Goal: Task Accomplishment & Management: Manage account settings

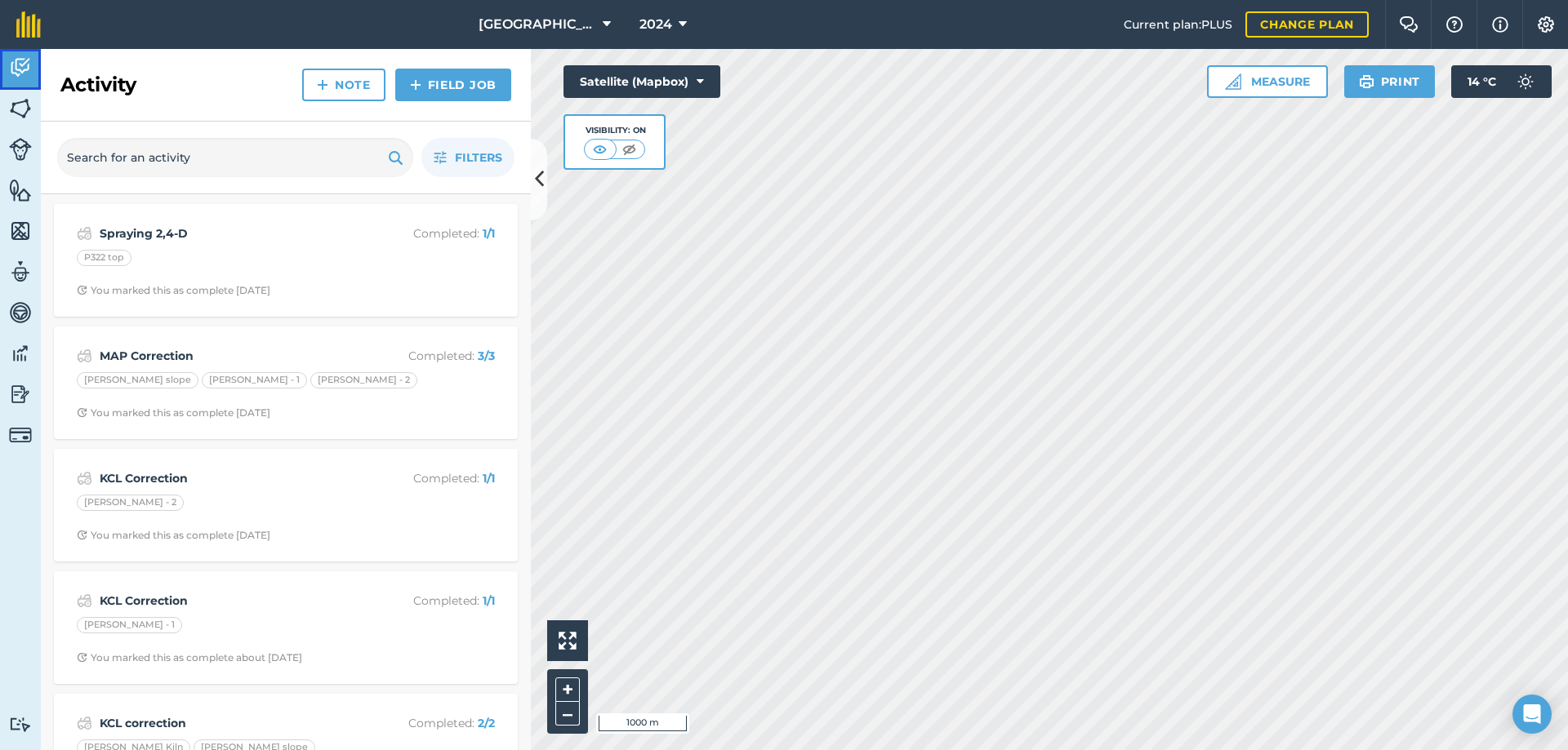
click at [29, 76] on img at bounding box center [20, 67] width 23 height 24
click at [475, 150] on span "Filters" at bounding box center [479, 157] width 47 height 18
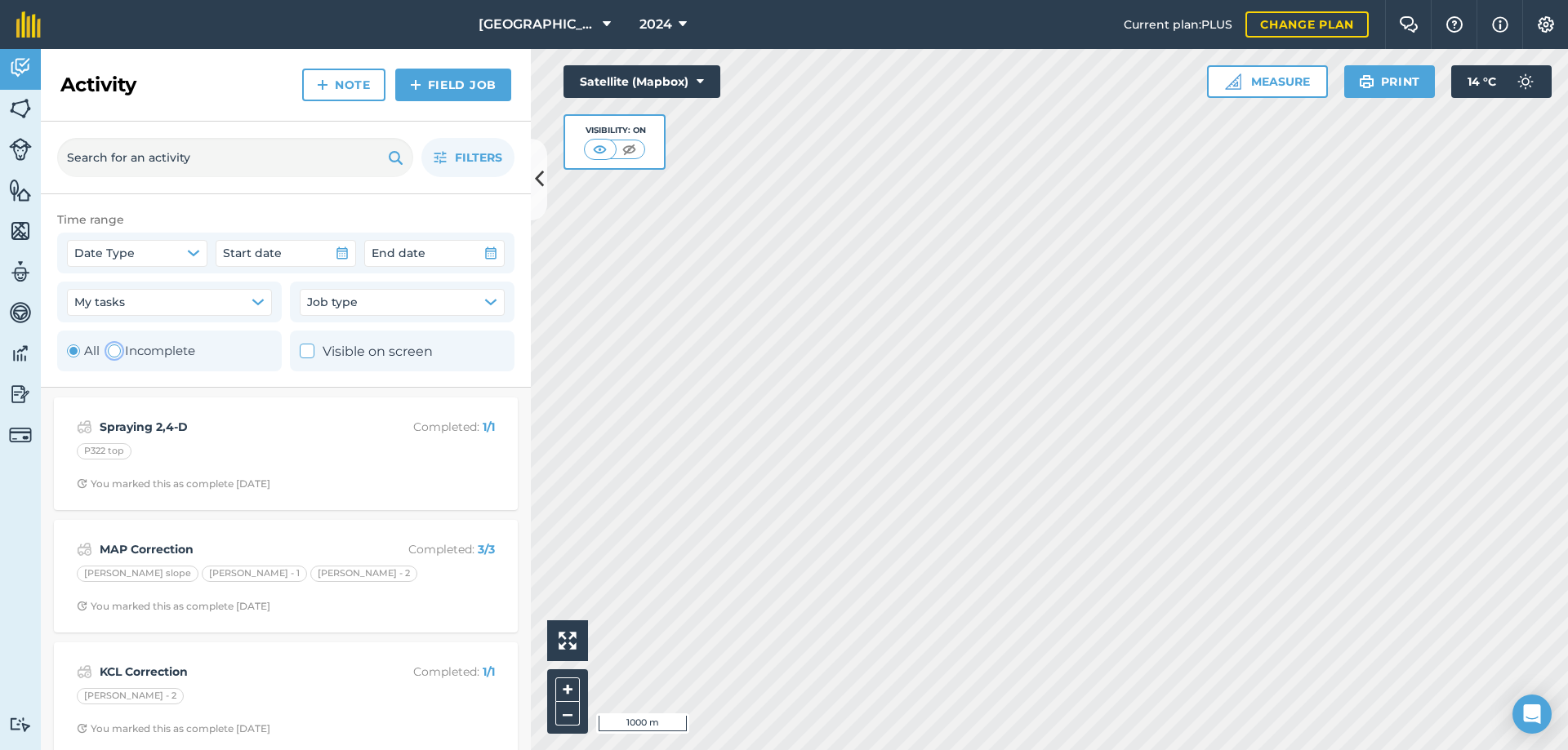
click at [126, 350] on label "Incomplete" at bounding box center [152, 350] width 88 height 19
radio input "false"
radio input "true"
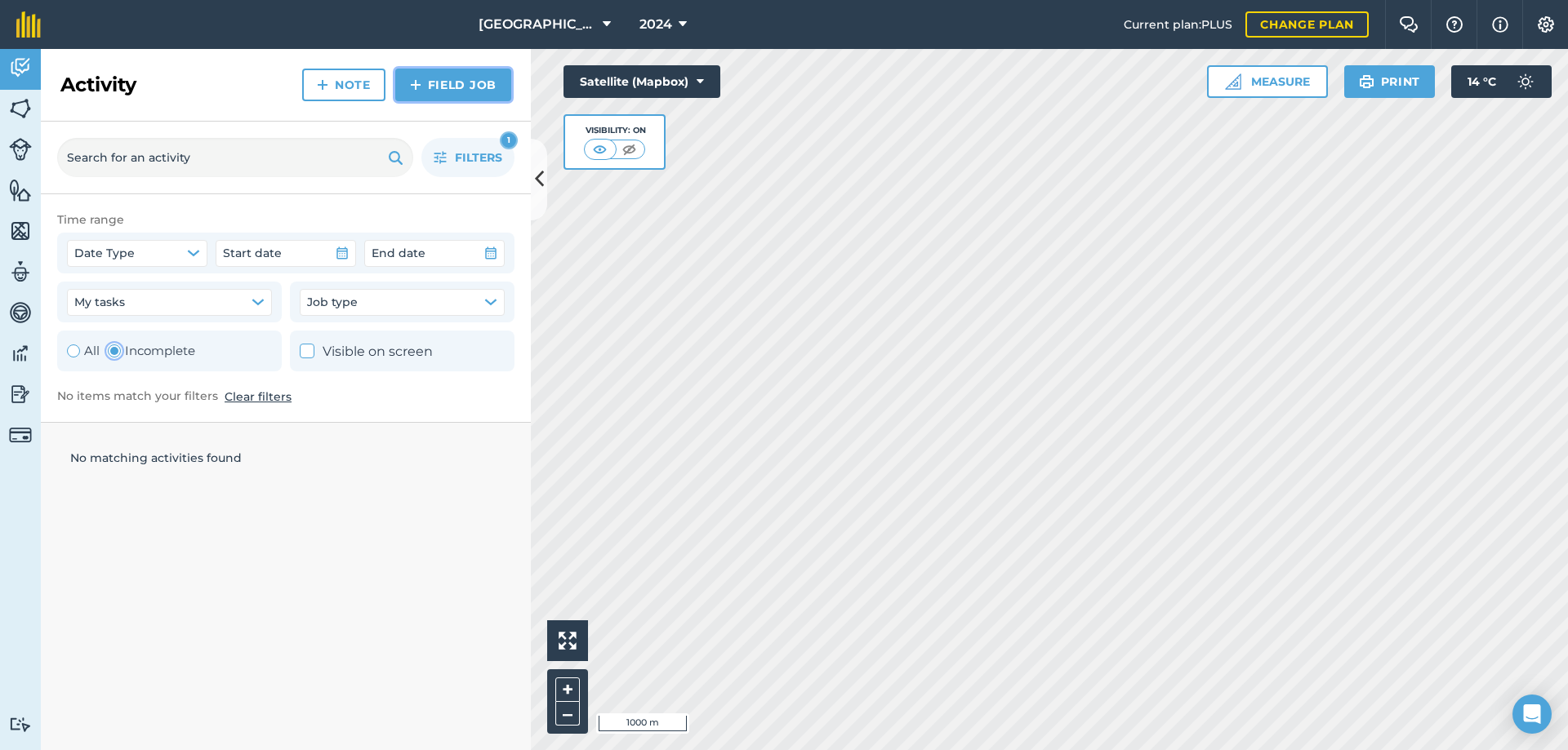
click at [457, 84] on link "Field Job" at bounding box center [452, 84] width 116 height 33
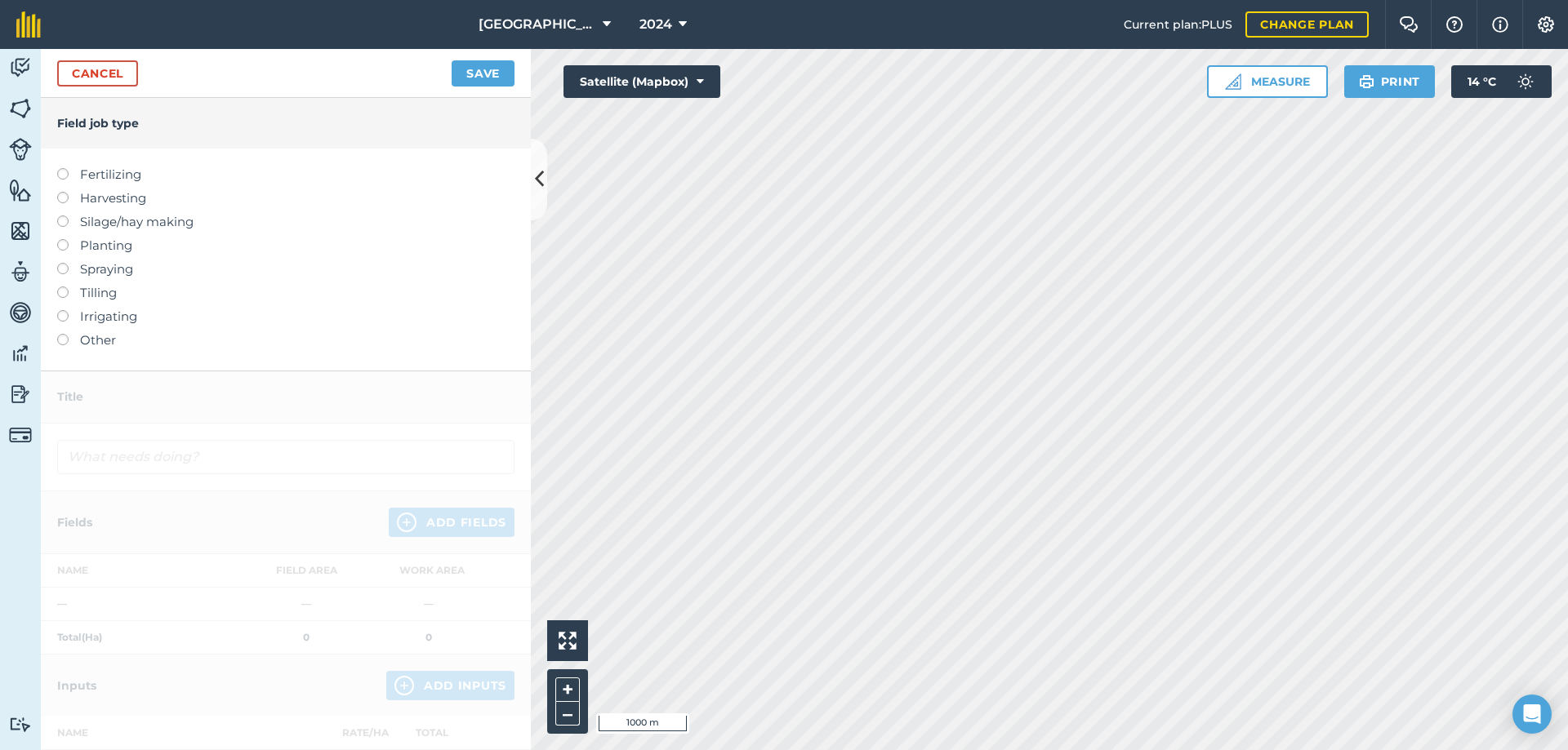
click at [66, 240] on label at bounding box center [68, 240] width 23 height 0
type input "Planting"
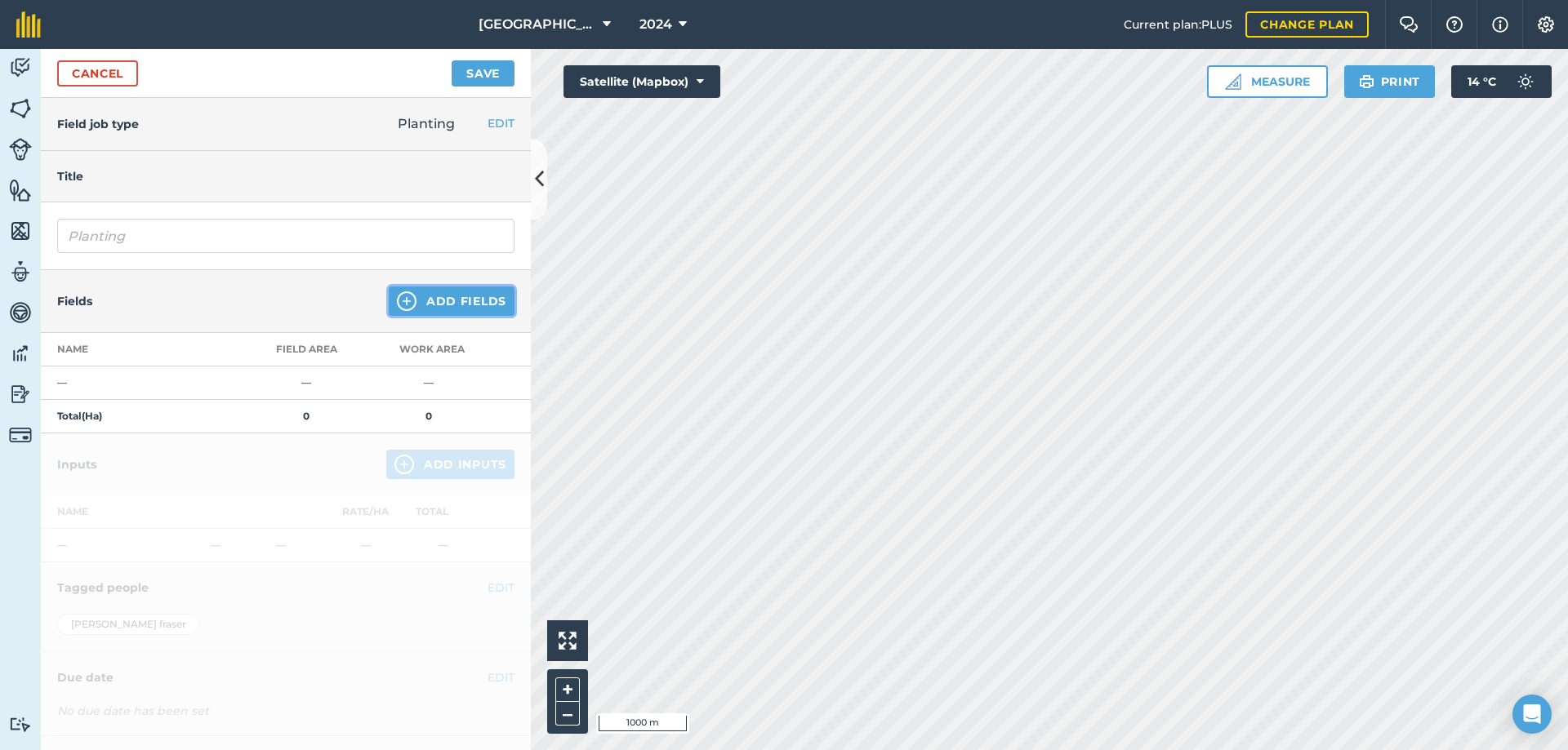
click at [458, 305] on button "Add Fields" at bounding box center [451, 301] width 126 height 30
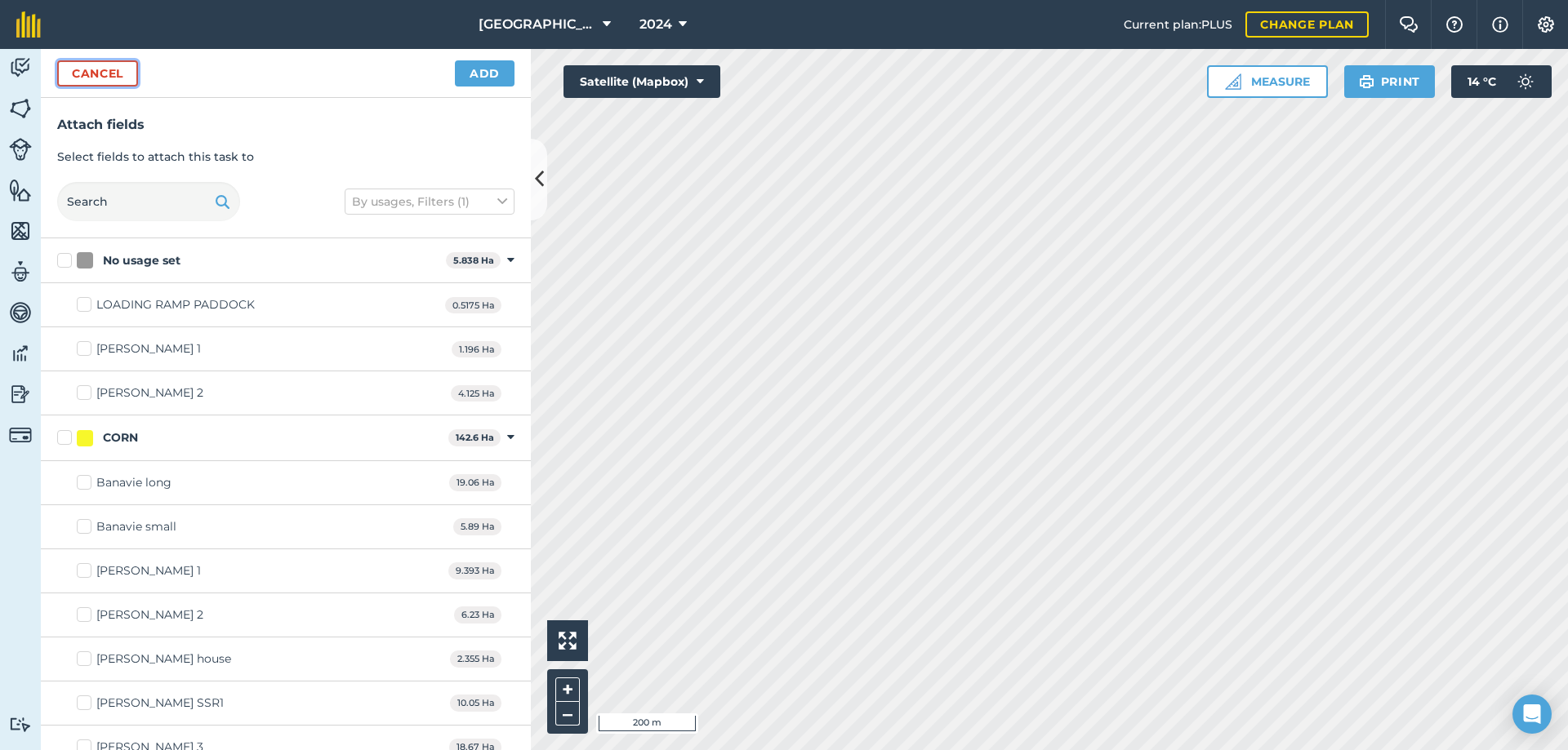
click at [125, 73] on button "Cancel" at bounding box center [98, 73] width 81 height 26
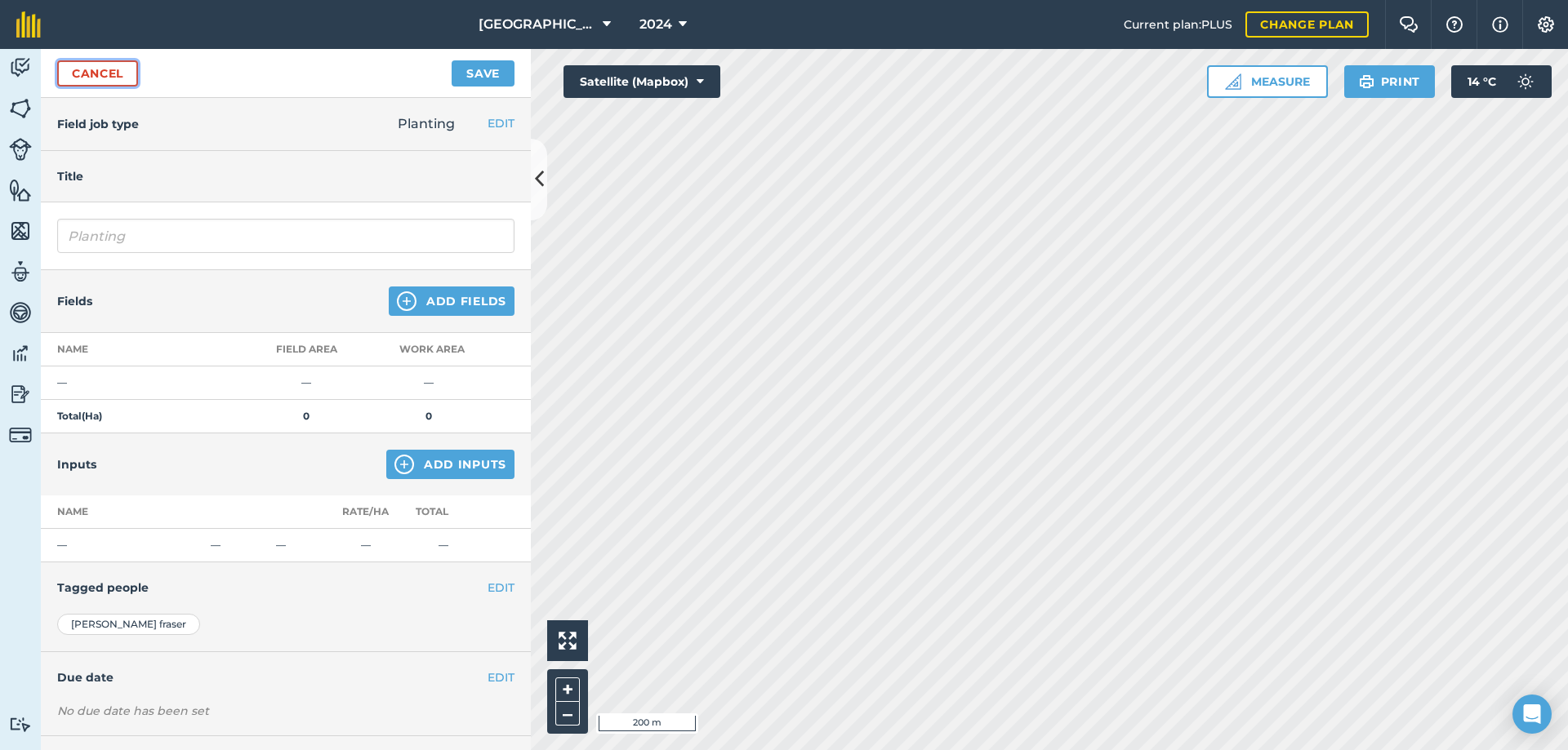
click at [100, 73] on link "Cancel" at bounding box center [98, 73] width 81 height 26
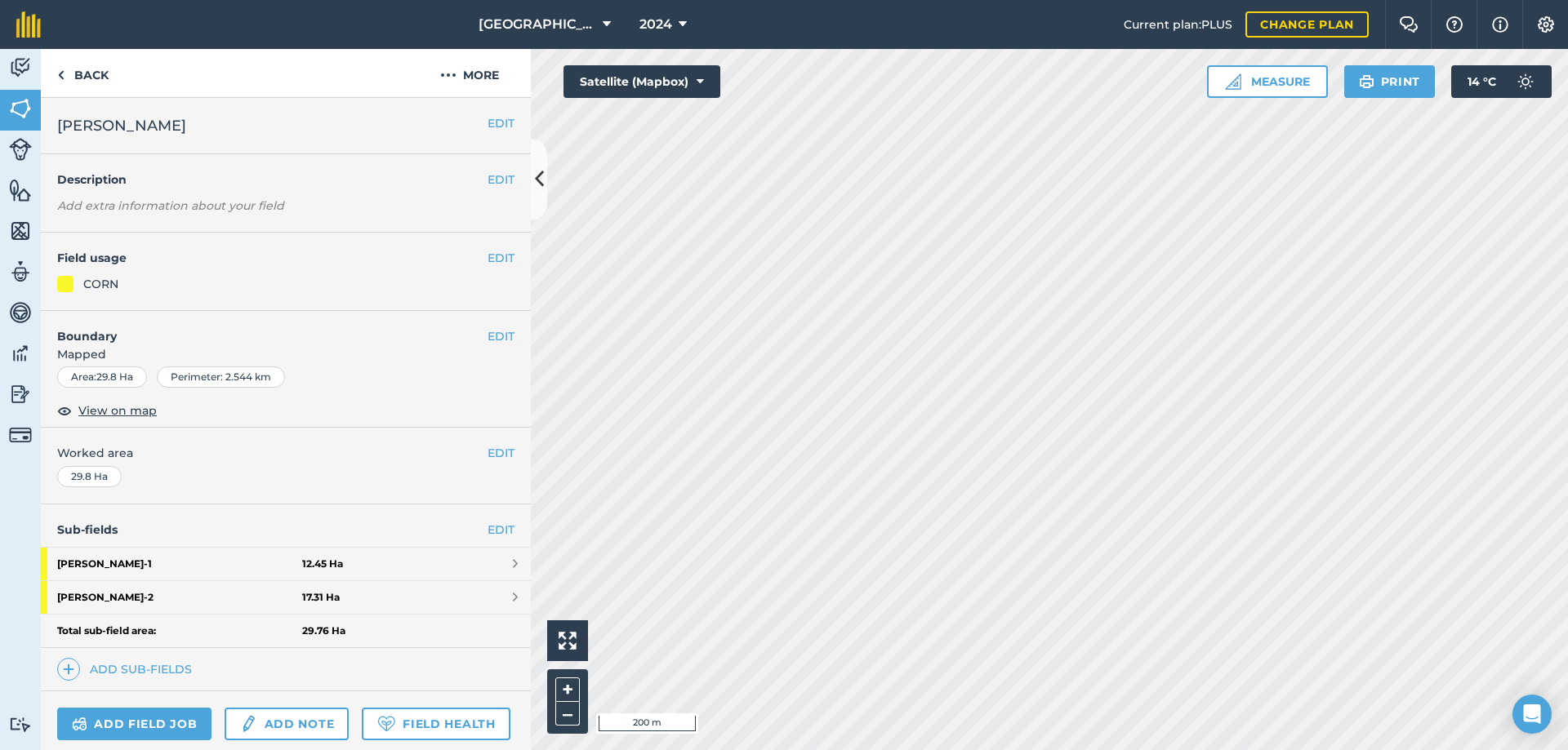
scroll to position [140, 0]
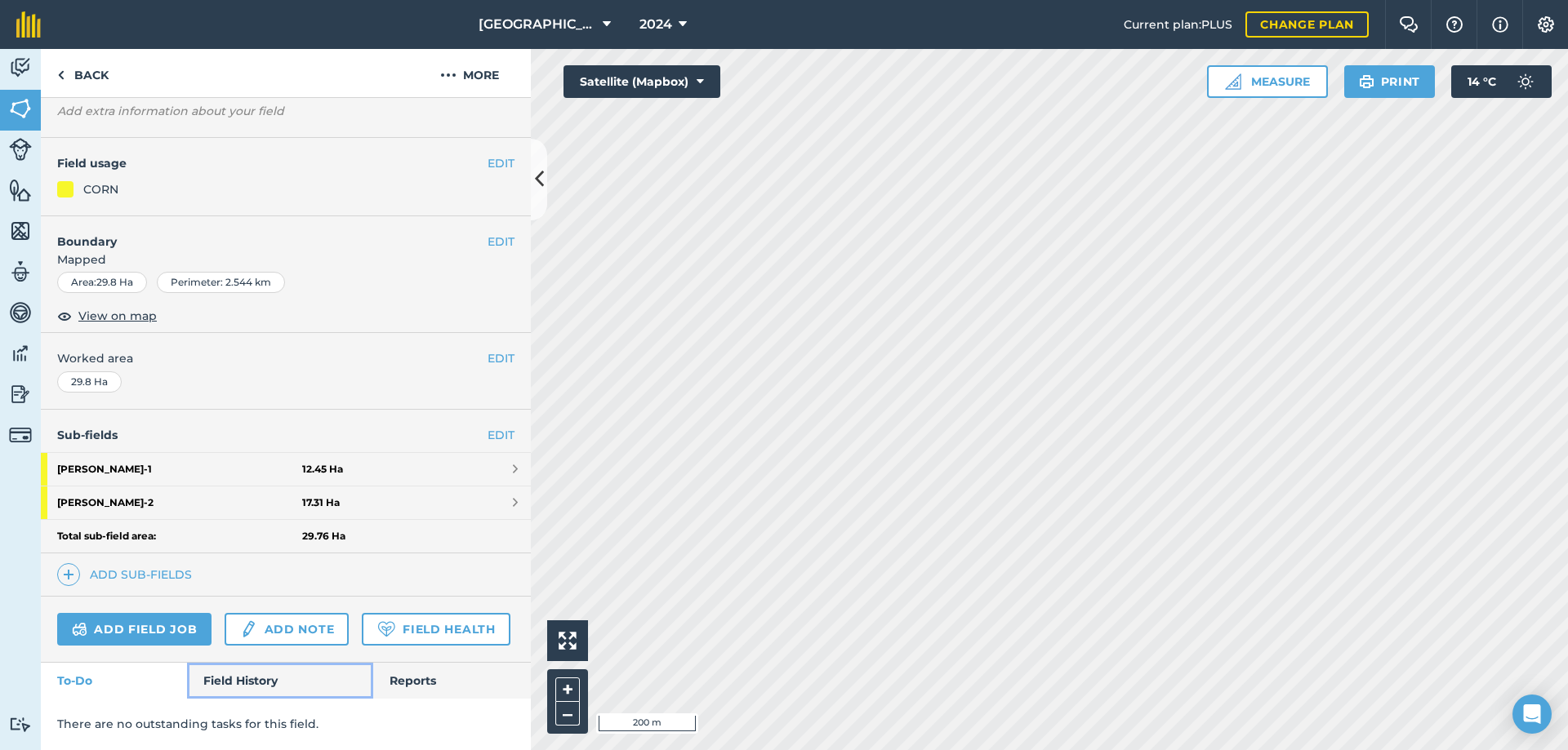
click at [240, 684] on link "Field History" at bounding box center [280, 681] width 186 height 36
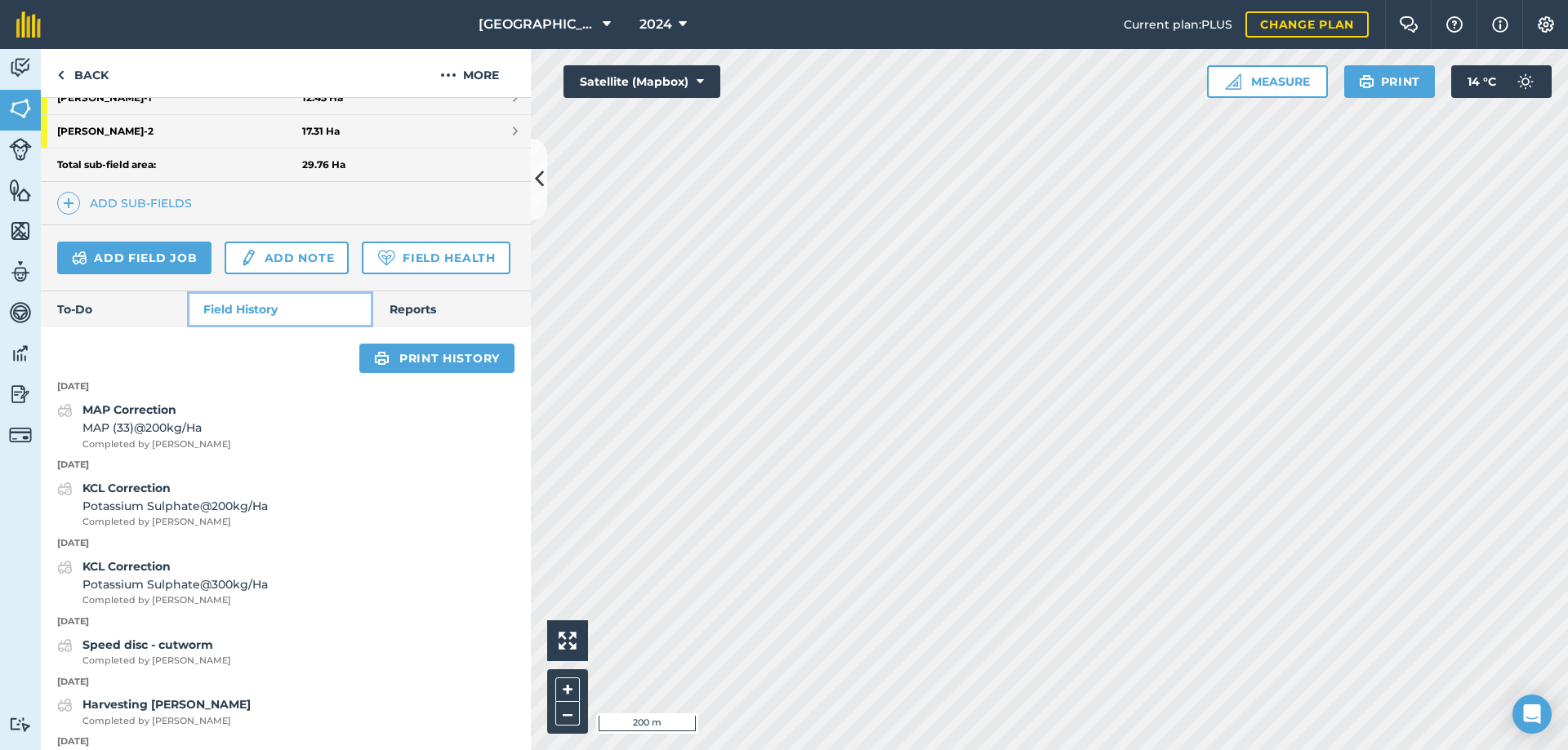
scroll to position [467, 0]
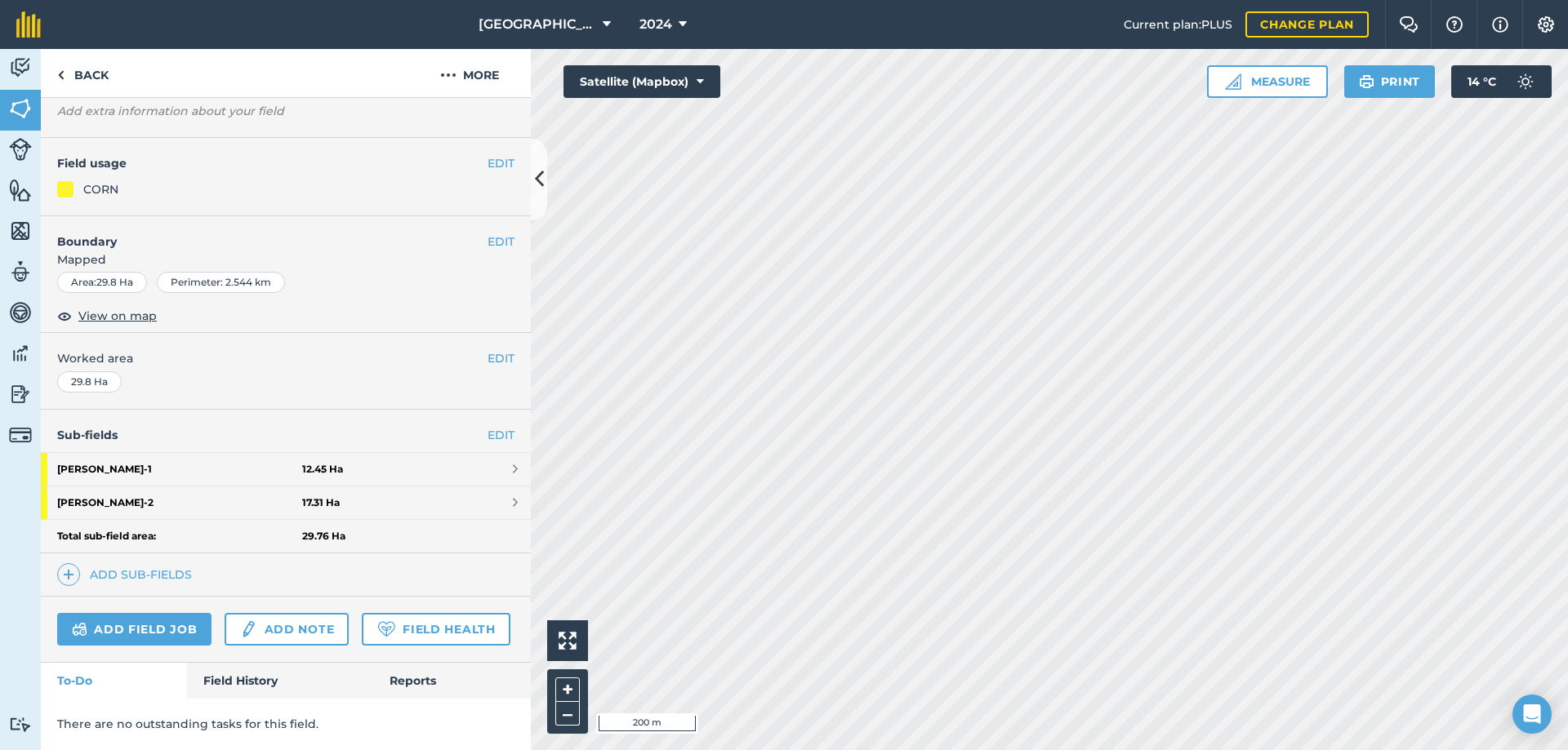
scroll to position [140, 0]
click at [258, 678] on link "Field History" at bounding box center [280, 681] width 186 height 36
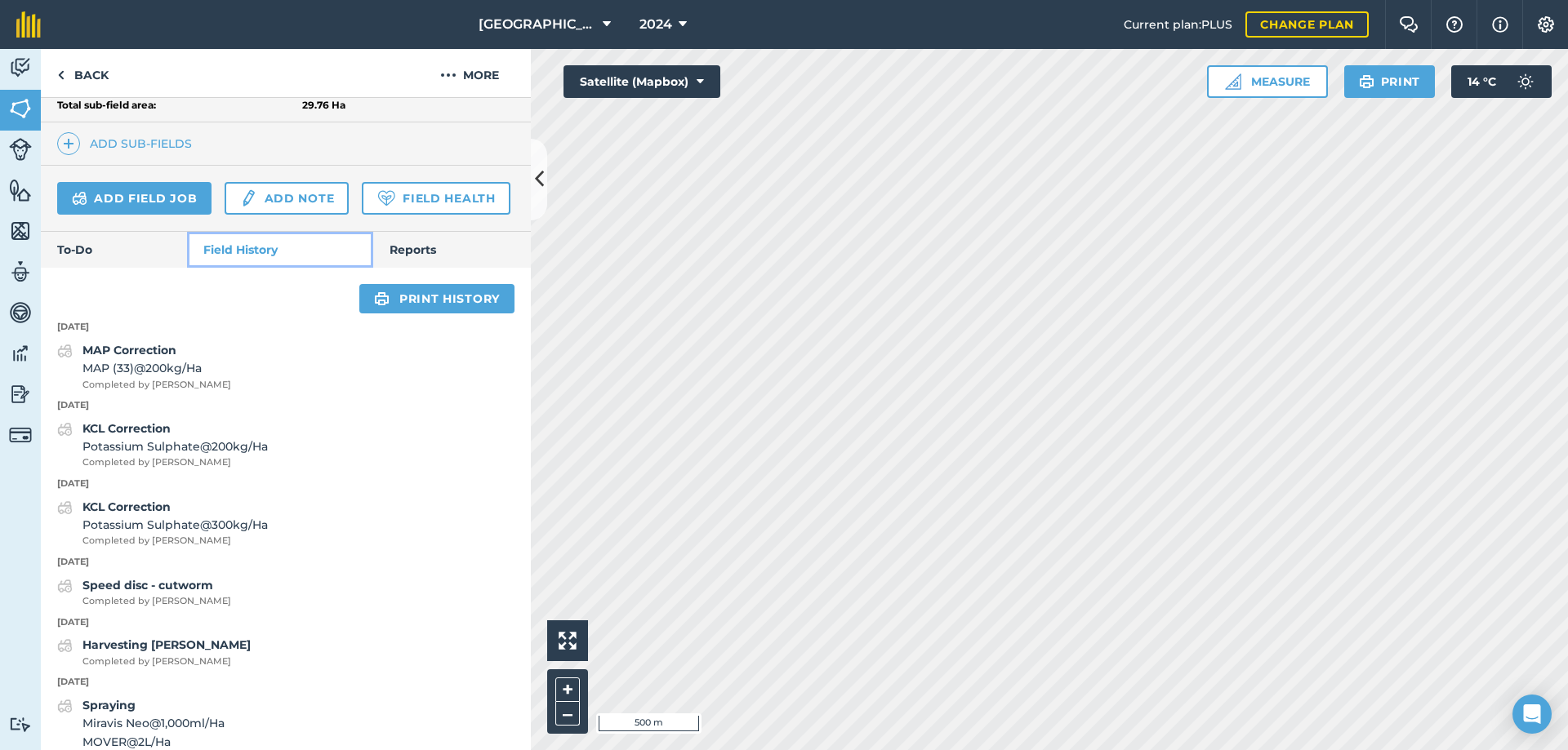
scroll to position [548, 0]
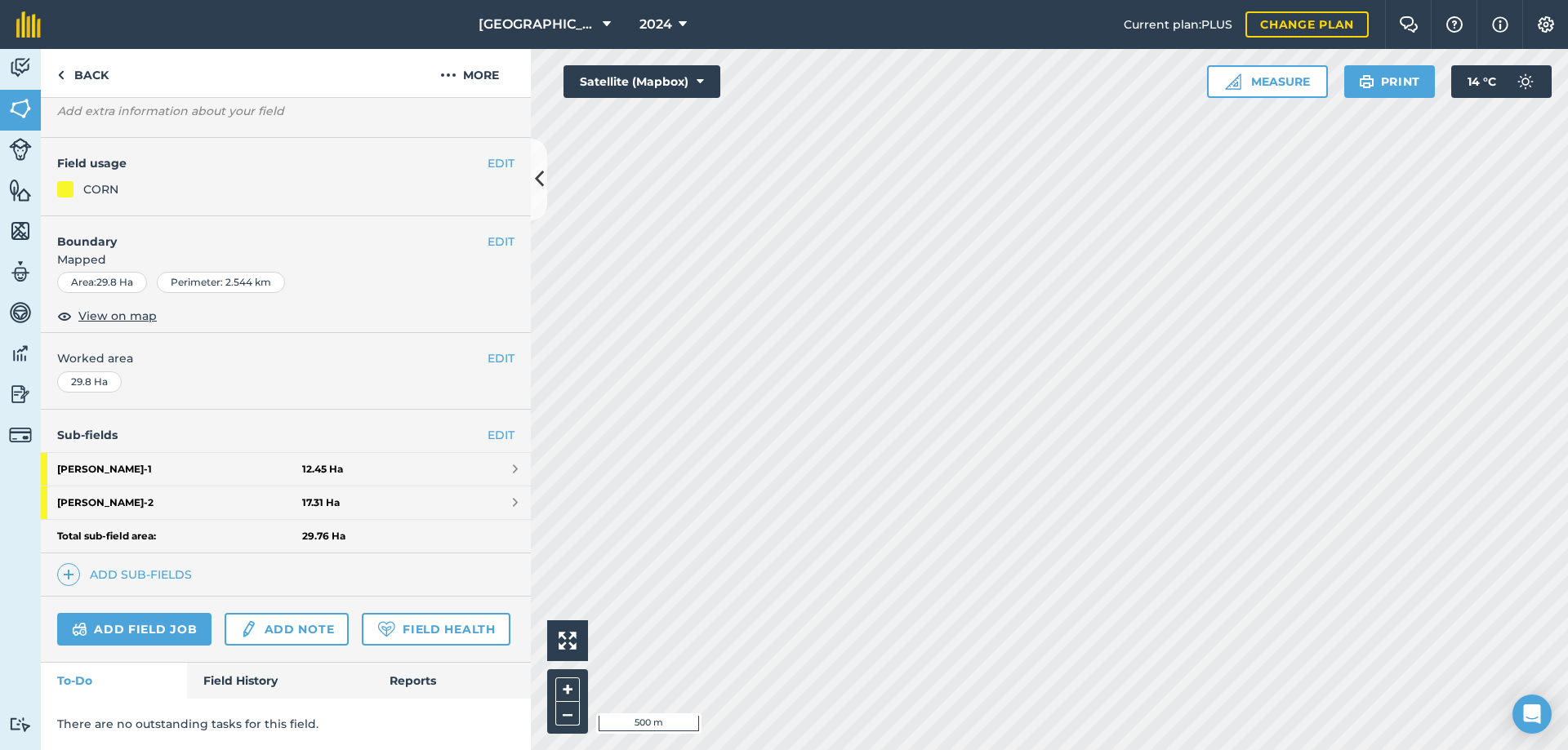
scroll to position [140, 0]
click at [260, 678] on link "Field History" at bounding box center [280, 681] width 186 height 36
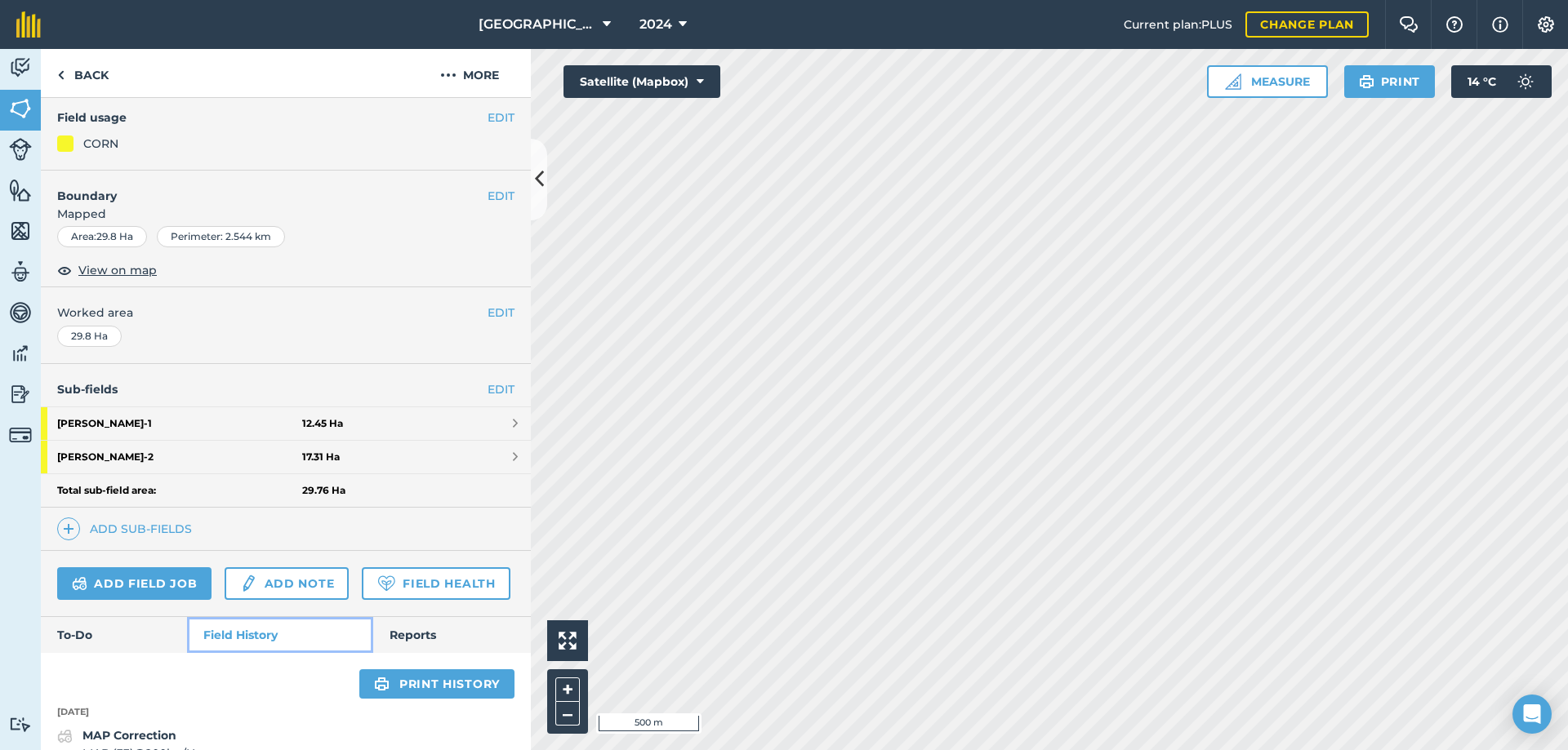
scroll to position [467, 0]
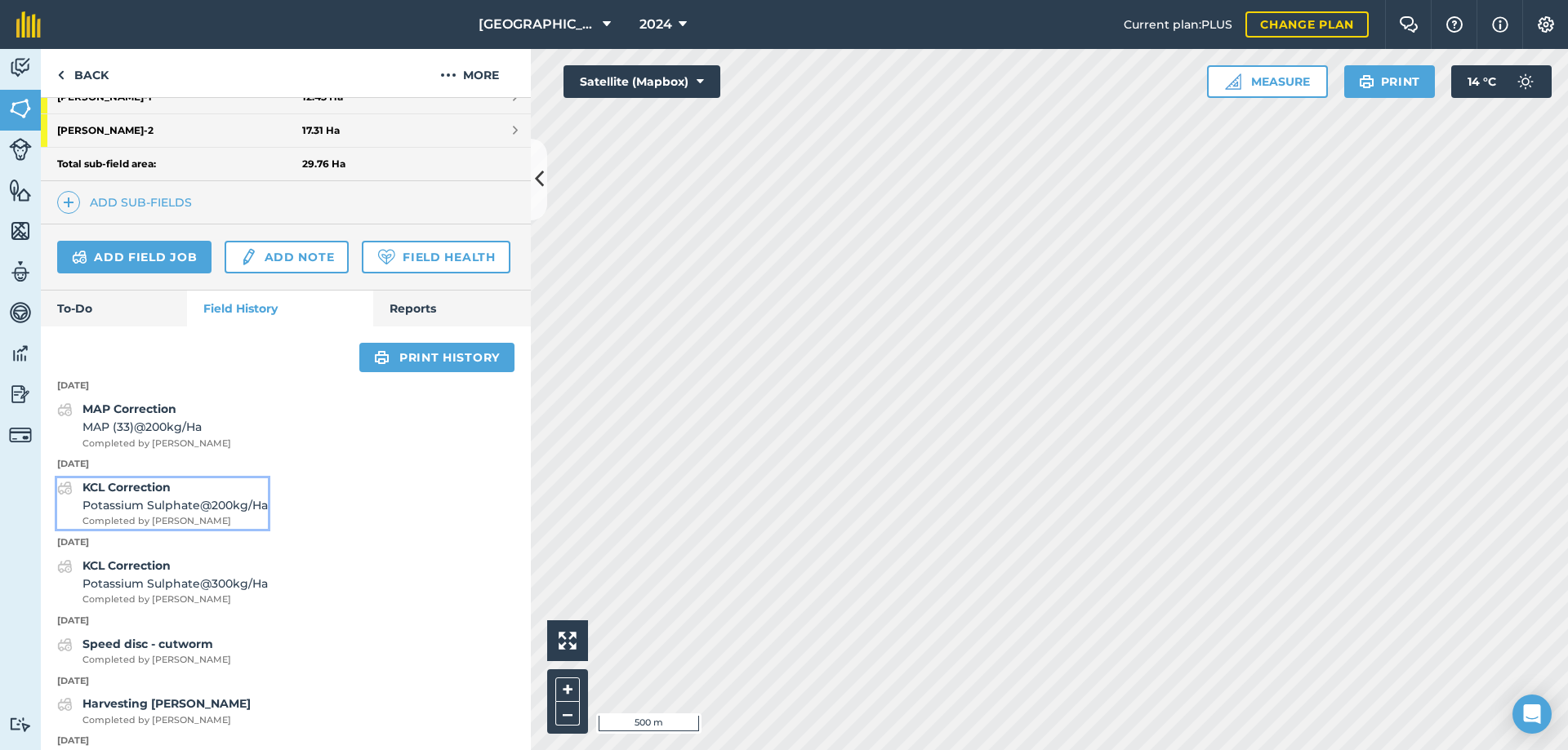
click at [251, 515] on span "Potassium Sulphate @ 200 kg / Ha" at bounding box center [176, 504] width 186 height 18
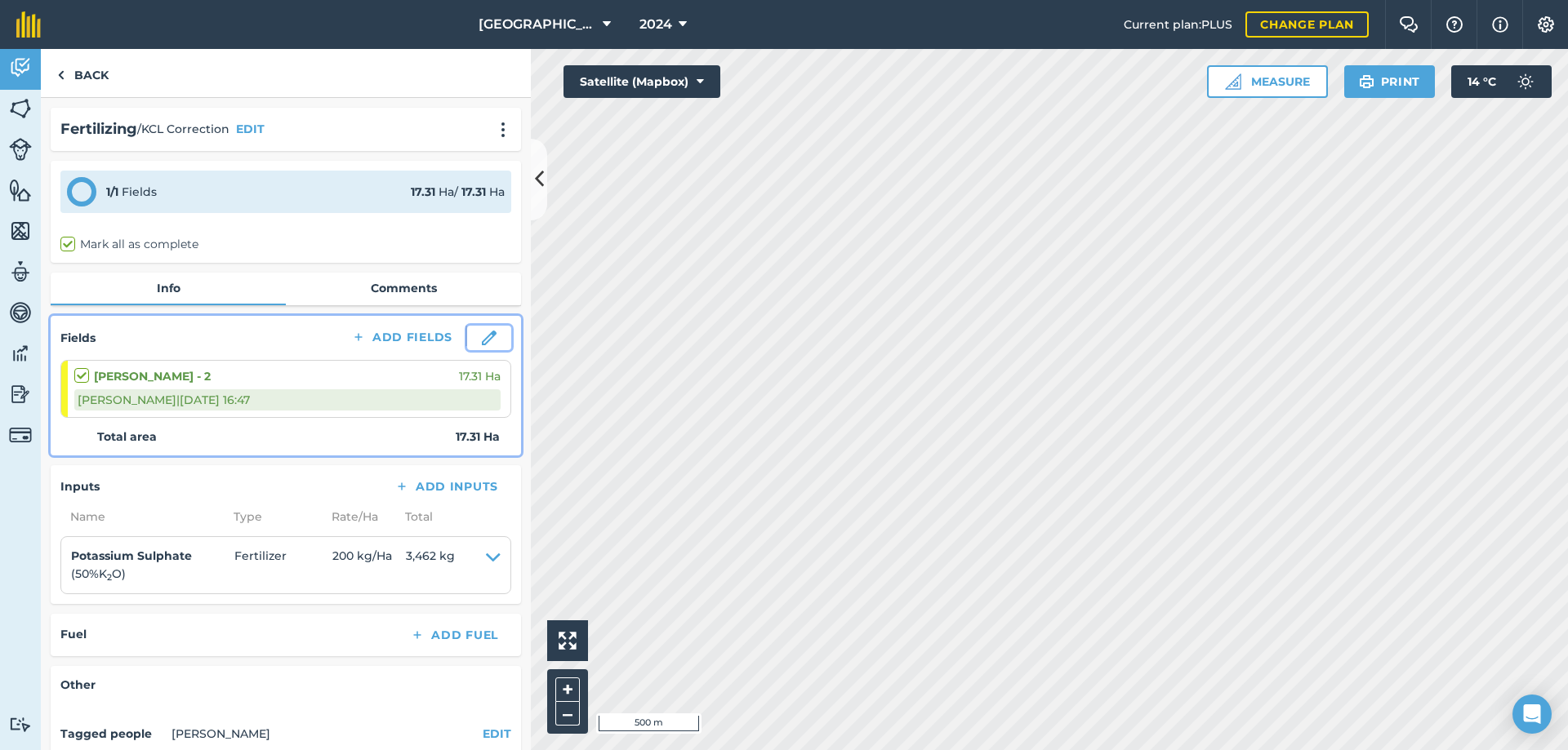
click at [482, 338] on img at bounding box center [489, 337] width 14 height 14
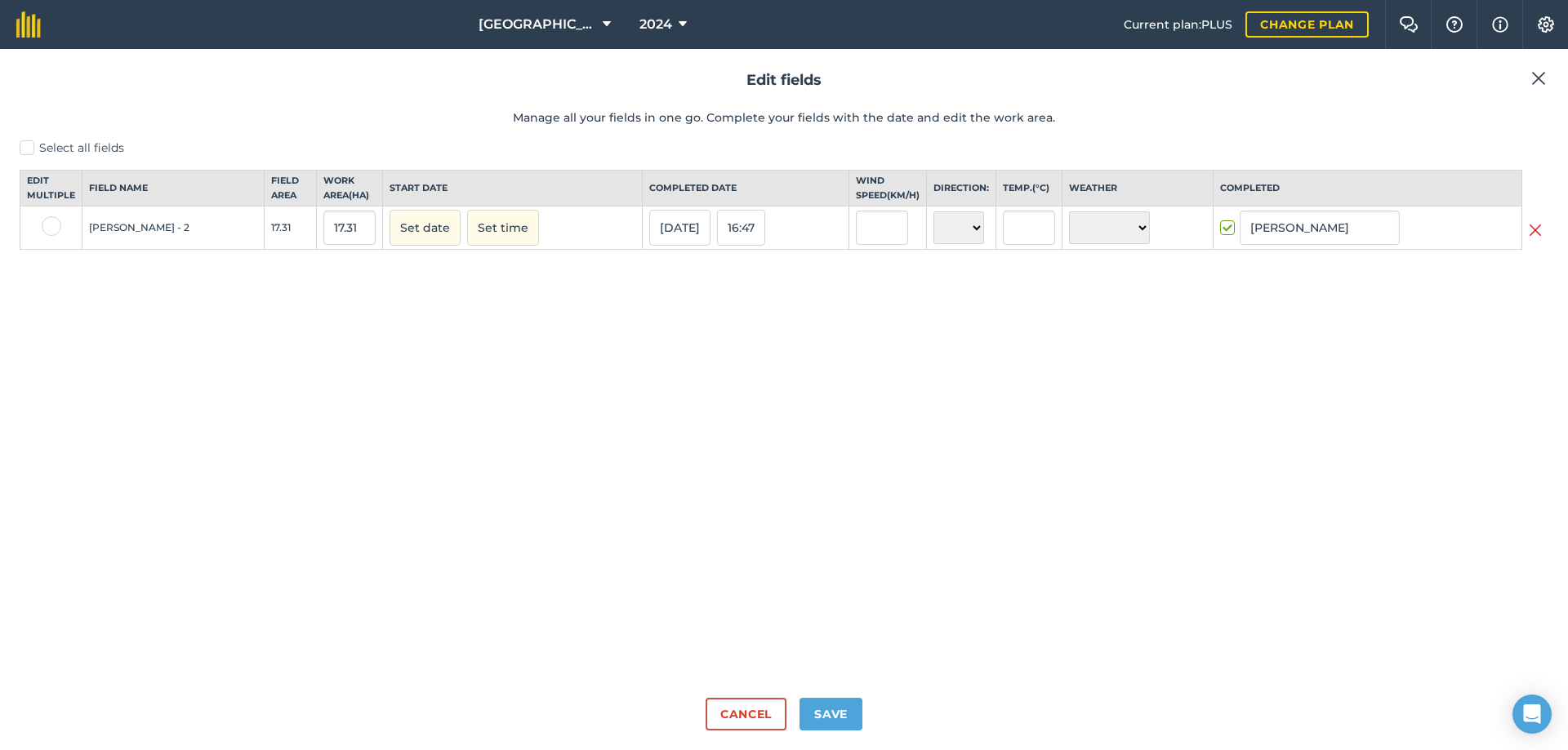
click at [1544, 248] on td at bounding box center [1535, 228] width 27 height 43
click at [1533, 240] on img at bounding box center [1534, 229] width 13 height 19
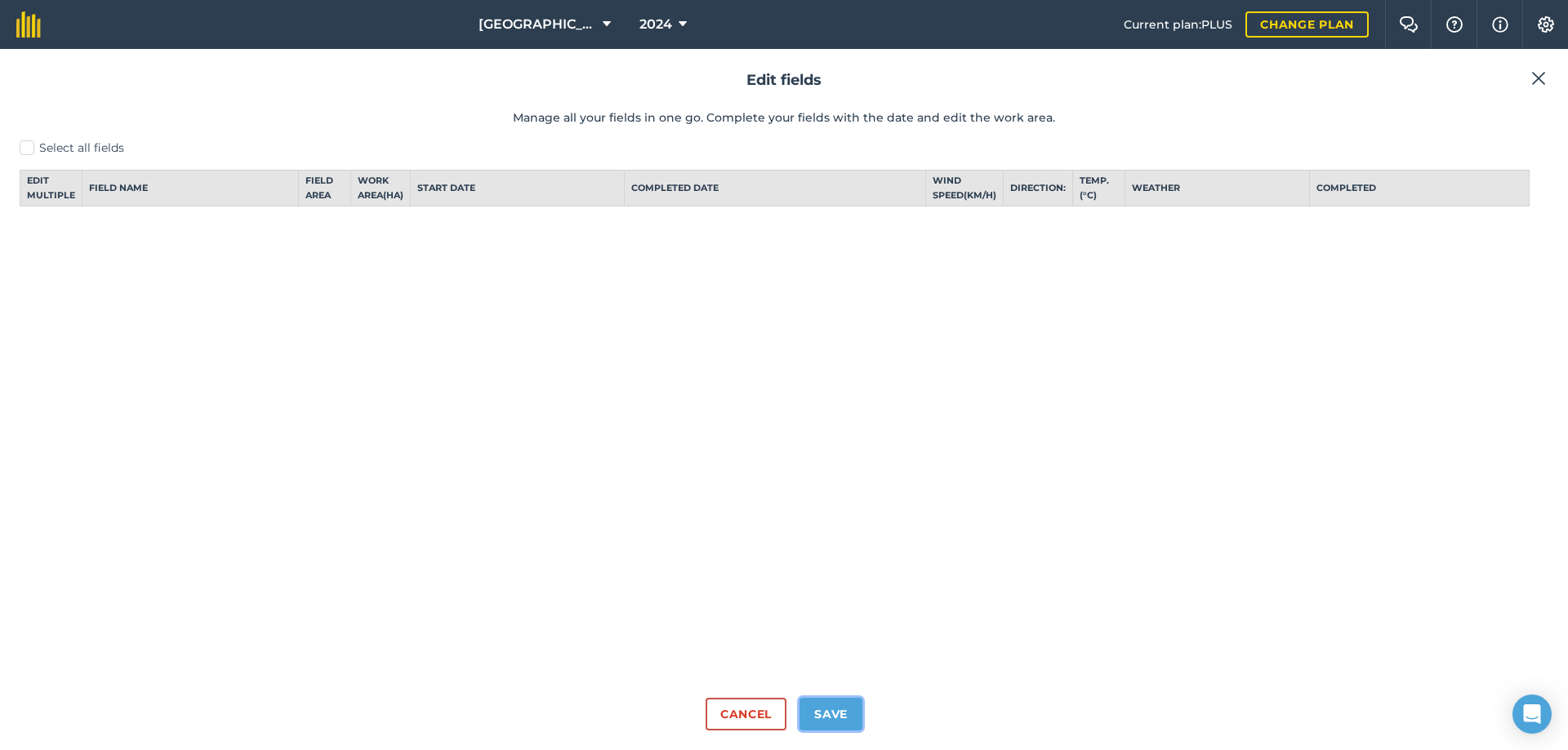
click at [850, 714] on button "Save" at bounding box center [830, 714] width 63 height 33
checkbox input "false"
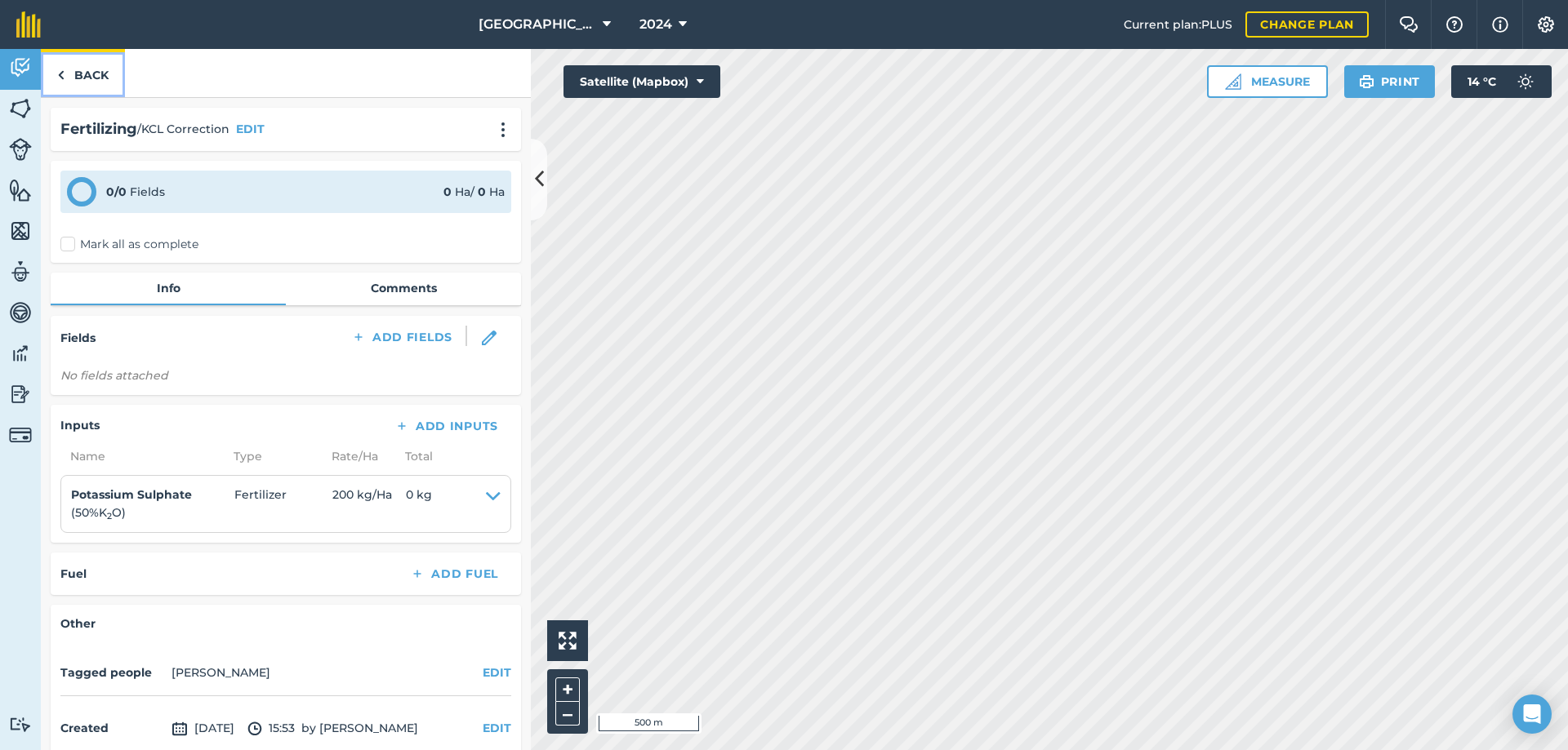
click at [103, 77] on link "Back" at bounding box center [83, 73] width 84 height 48
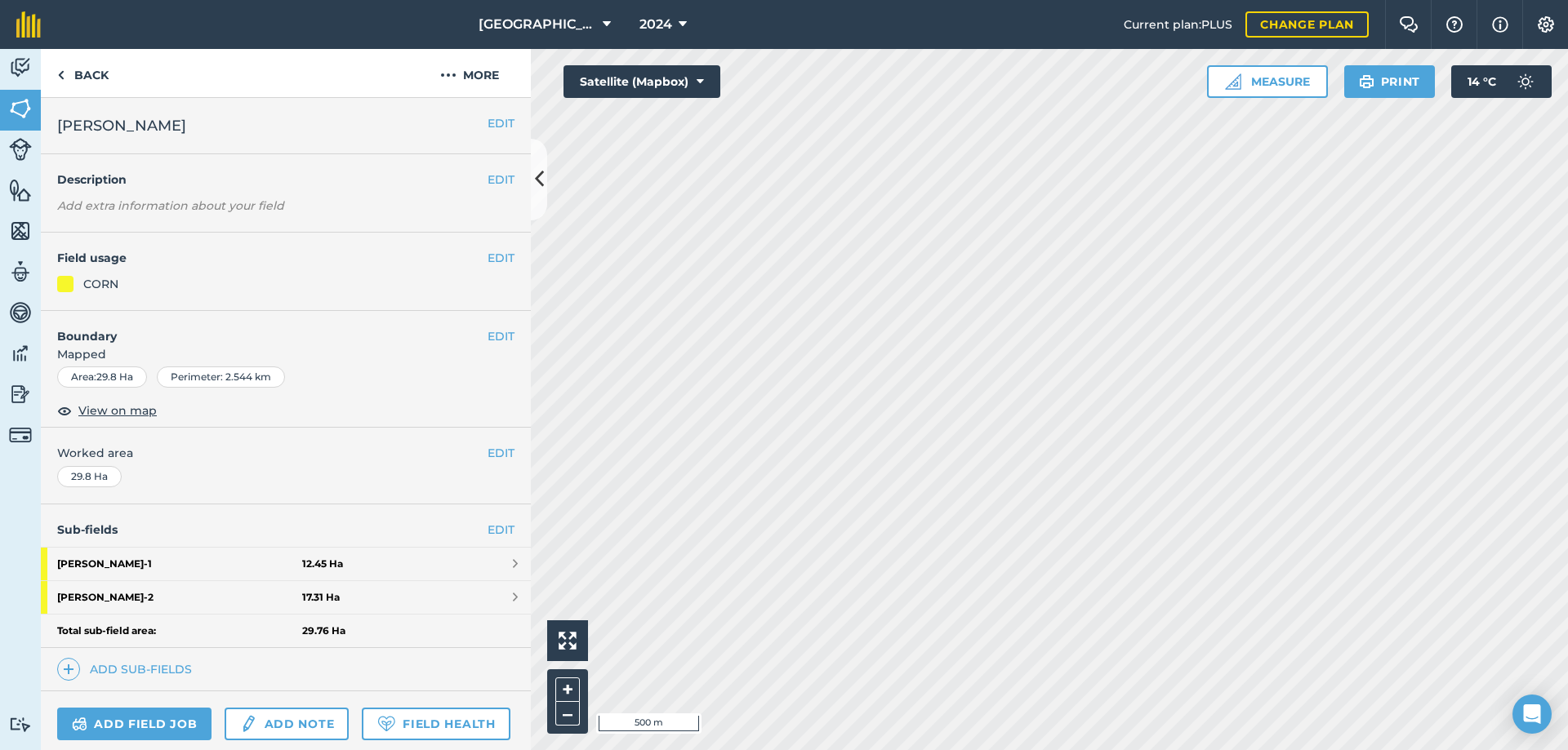
scroll to position [82, 0]
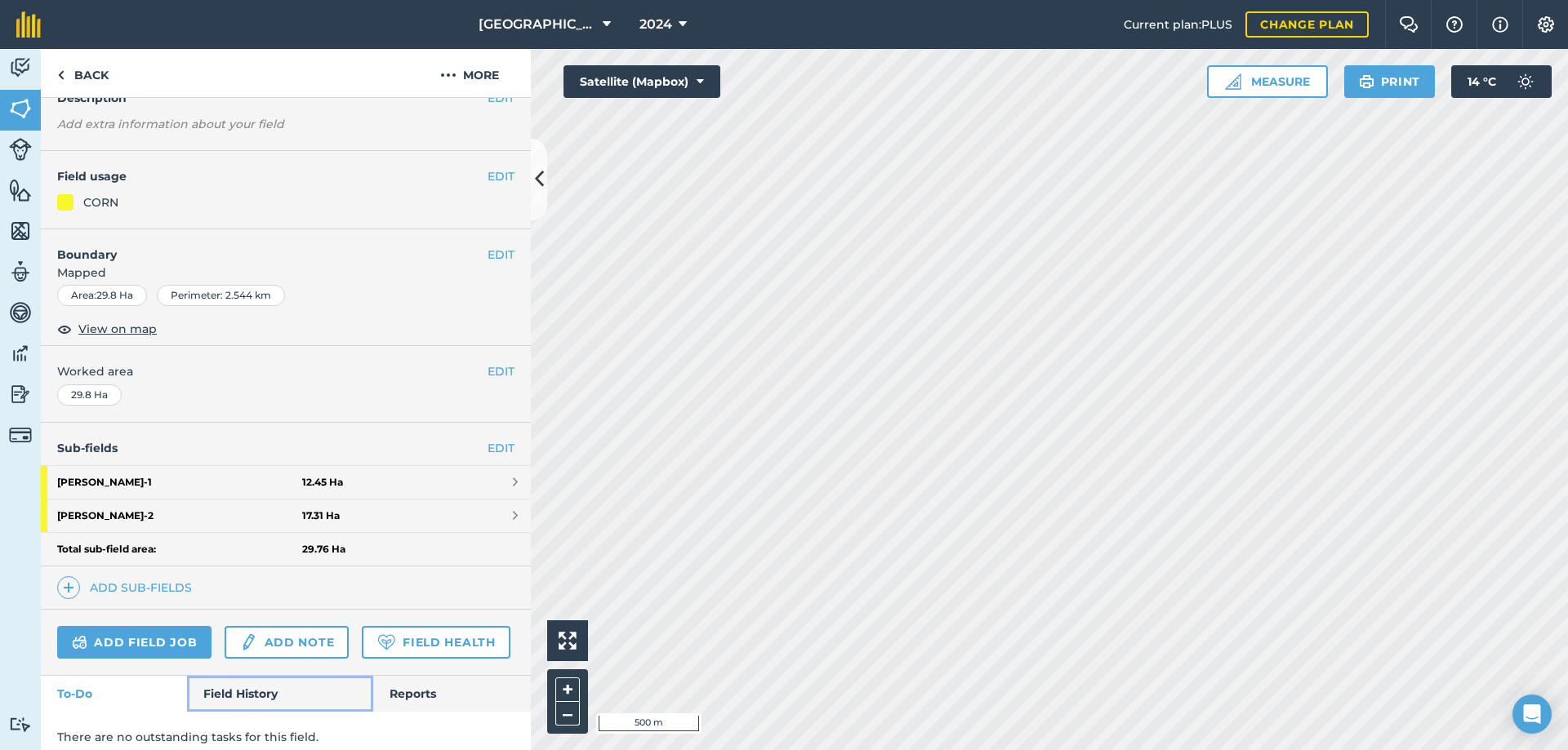
click at [260, 712] on link "Field History" at bounding box center [280, 693] width 186 height 36
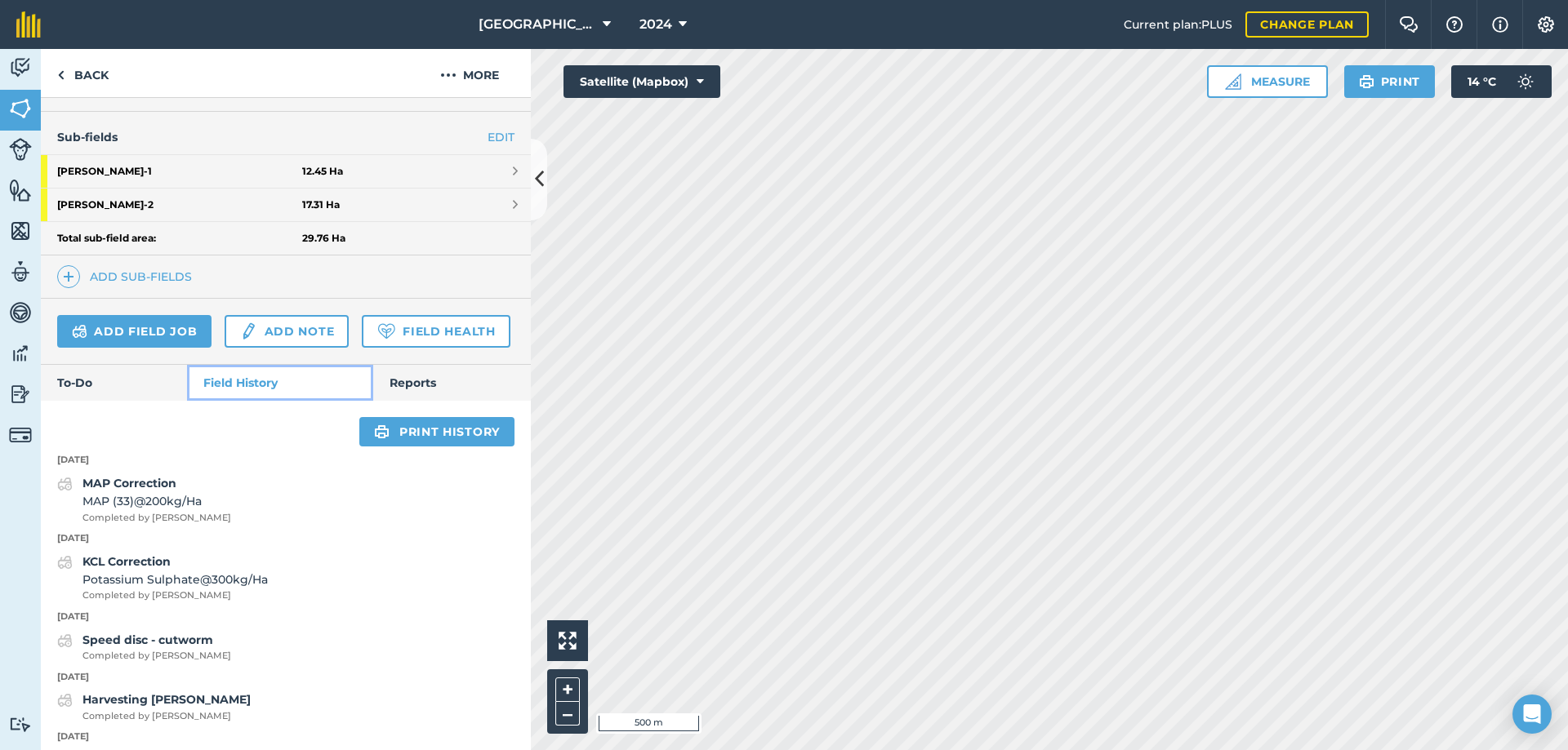
scroll to position [408, 0]
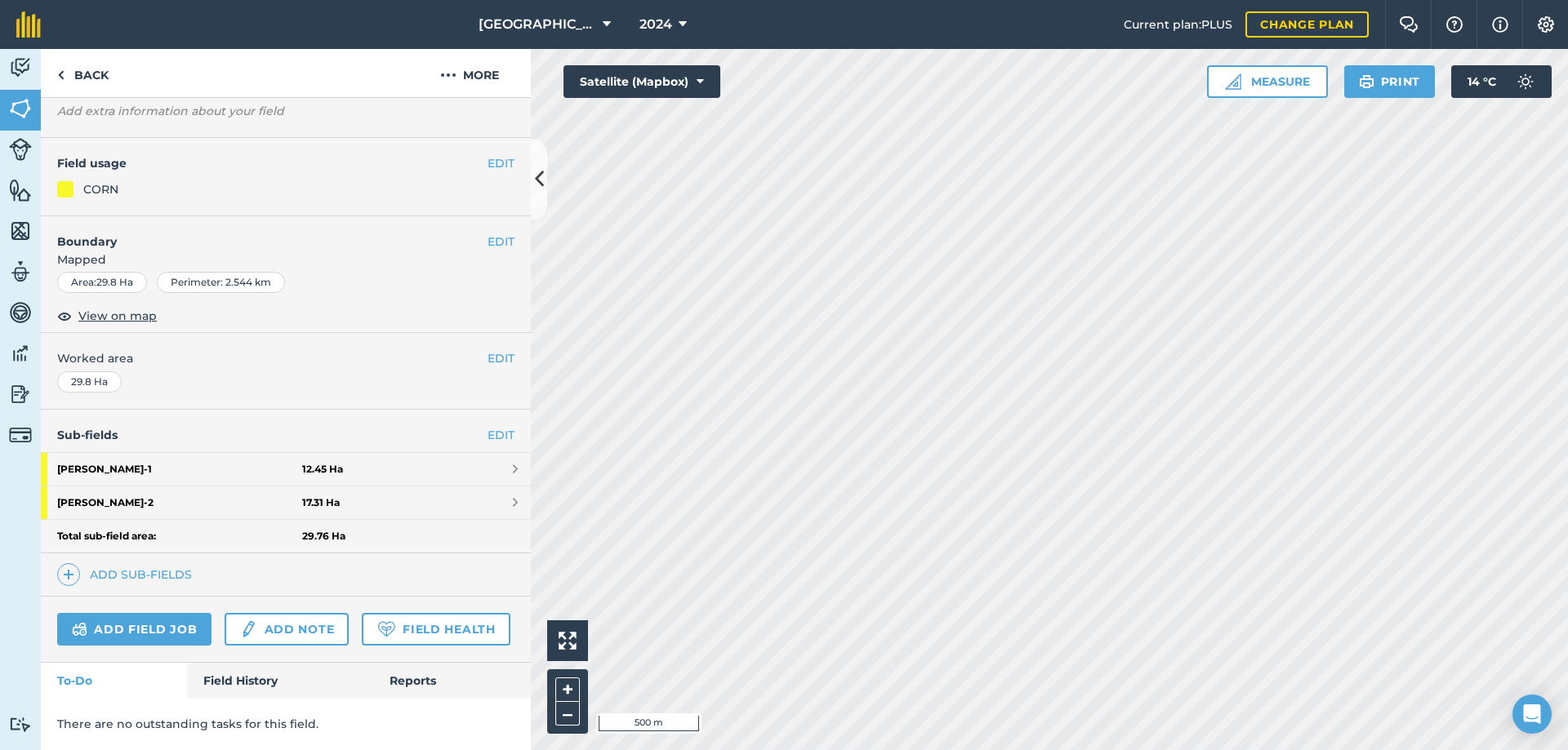
scroll to position [140, 0]
click at [247, 682] on link "Field History" at bounding box center [280, 681] width 186 height 36
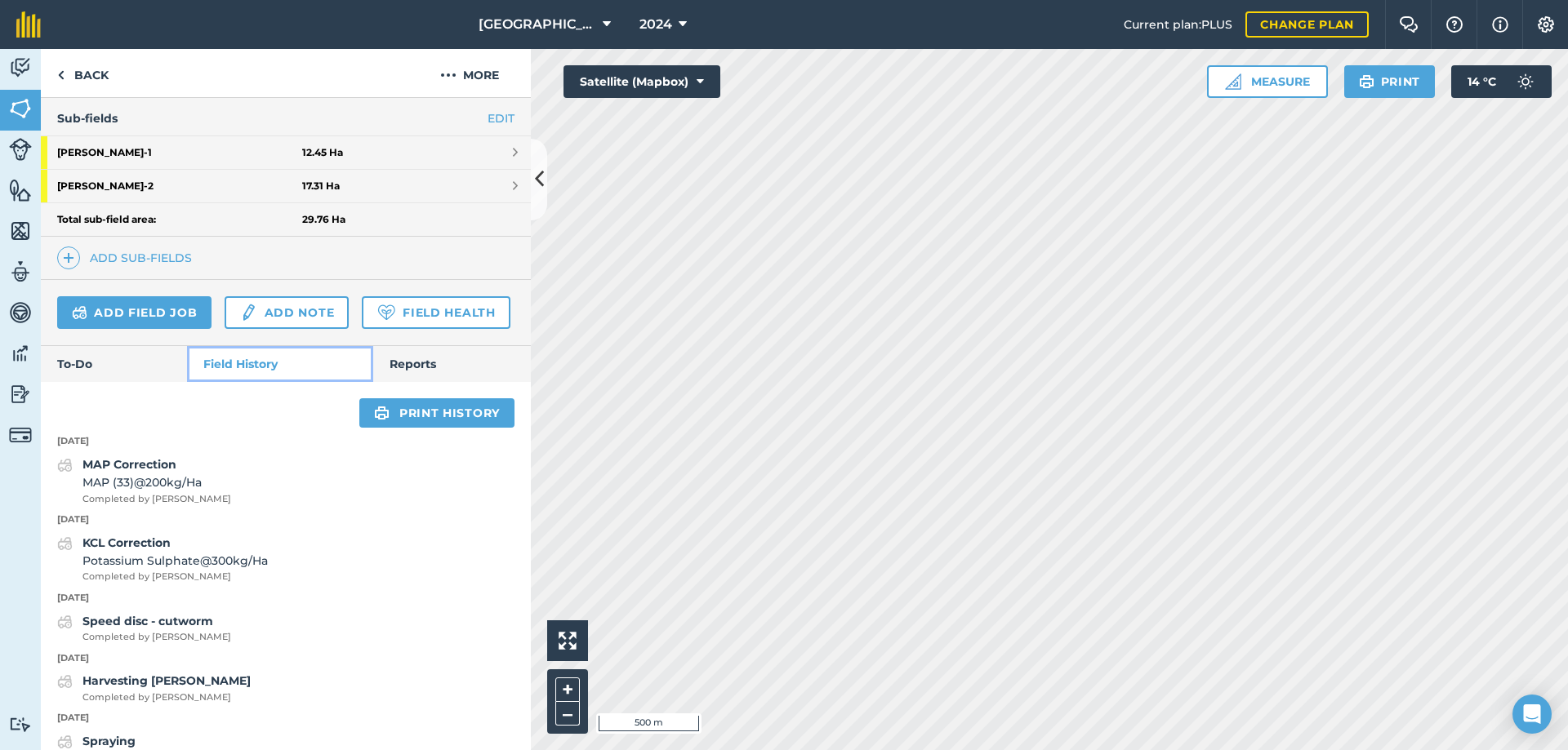
scroll to position [467, 0]
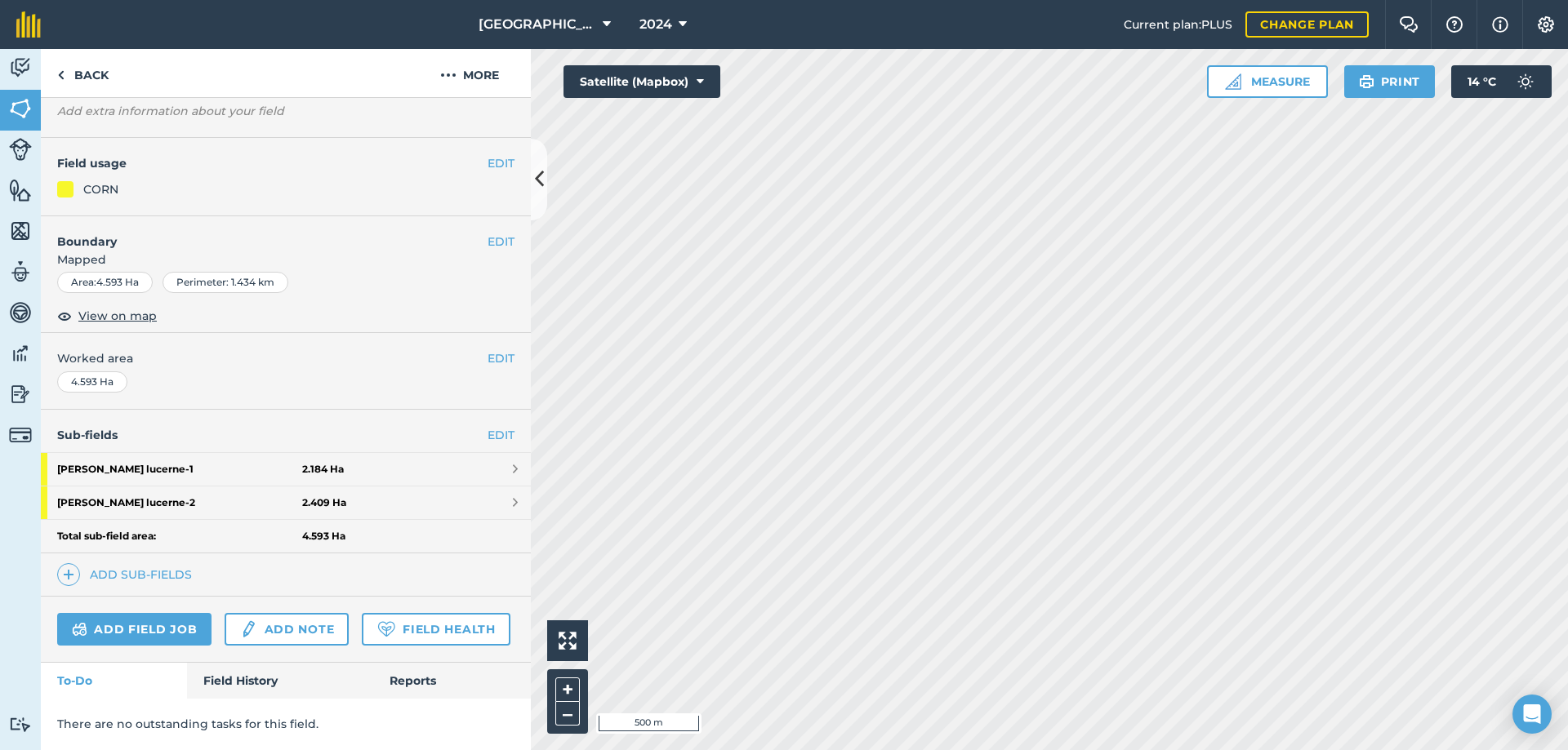
scroll to position [140, 0]
click at [241, 681] on link "Field History" at bounding box center [280, 681] width 186 height 36
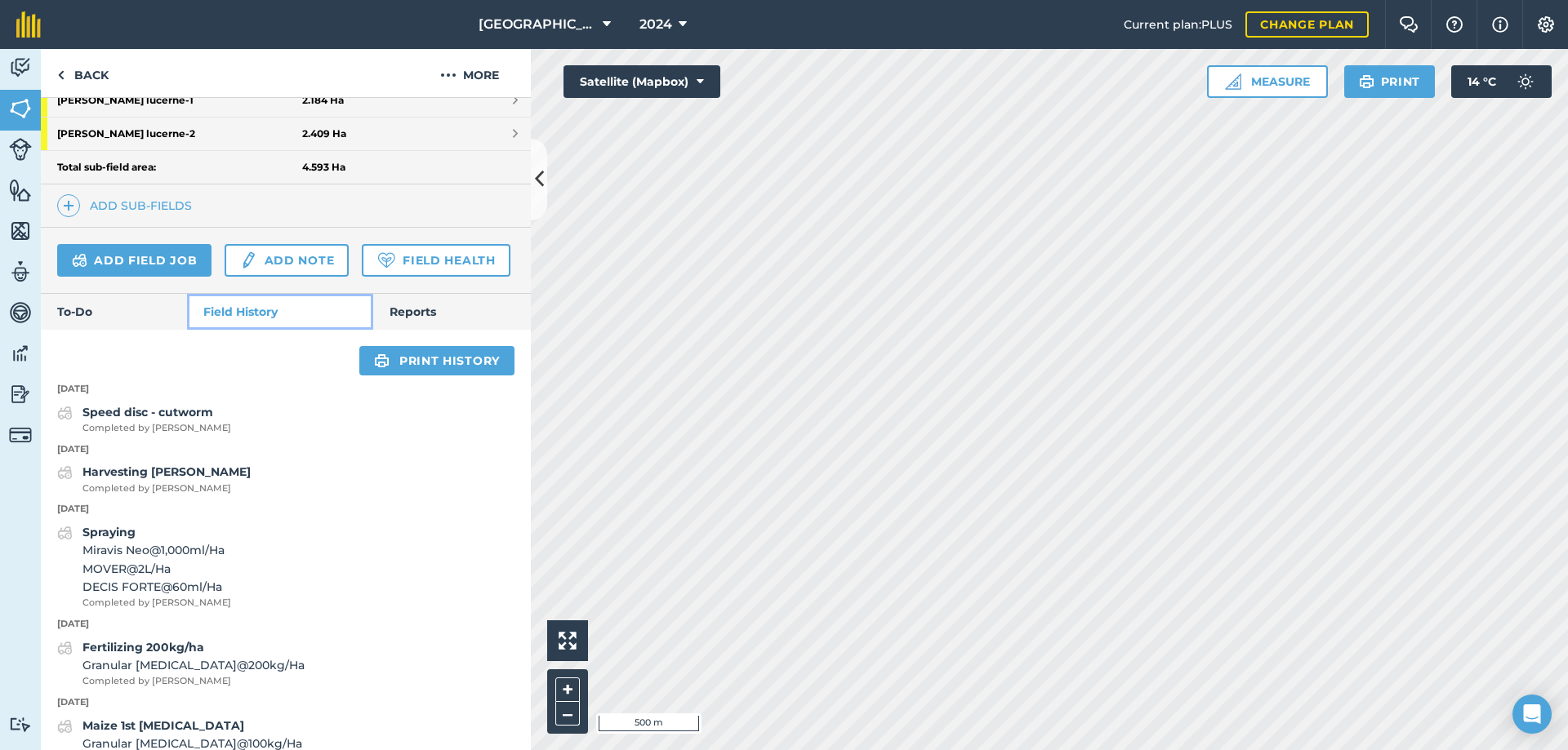
scroll to position [467, 0]
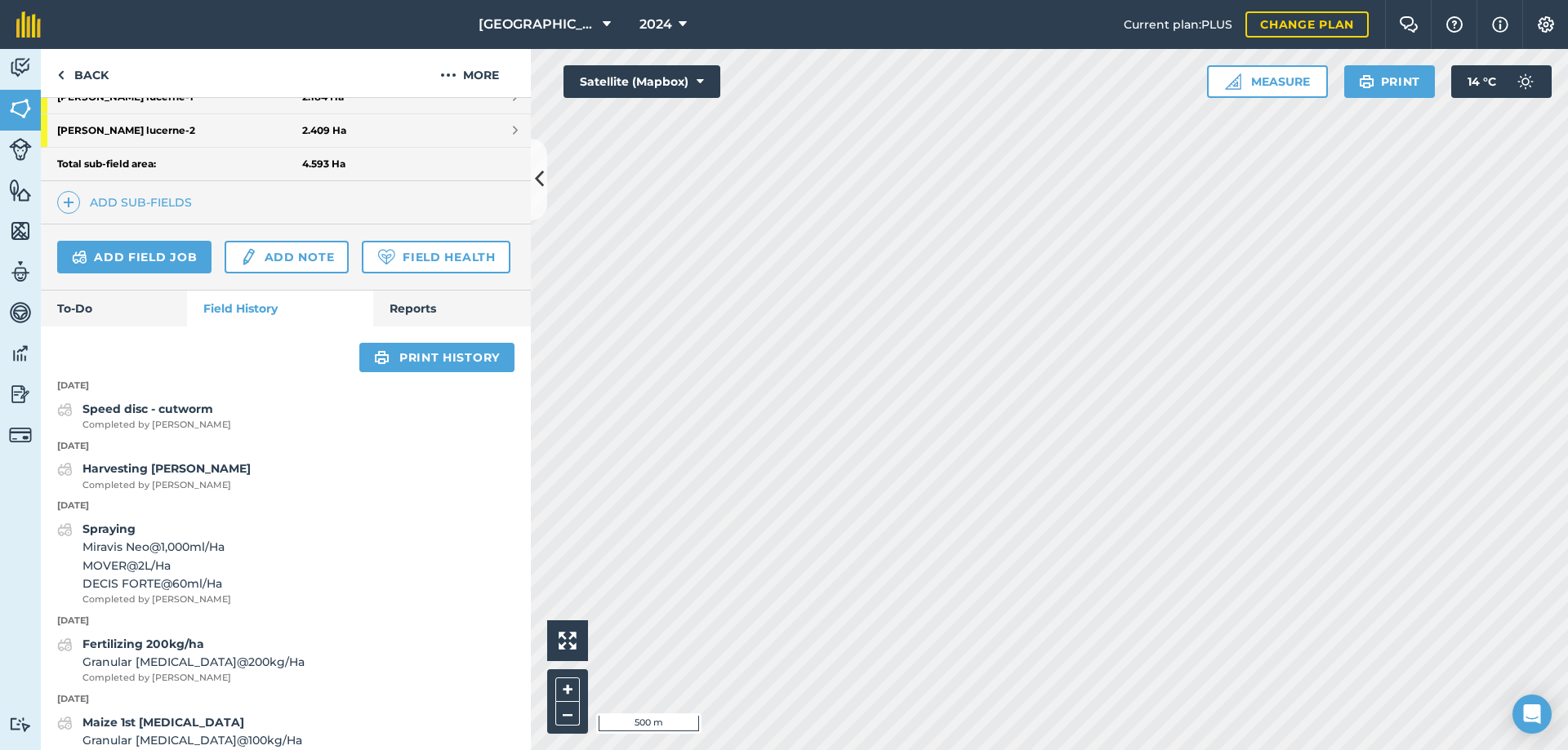
scroll to position [63, 0]
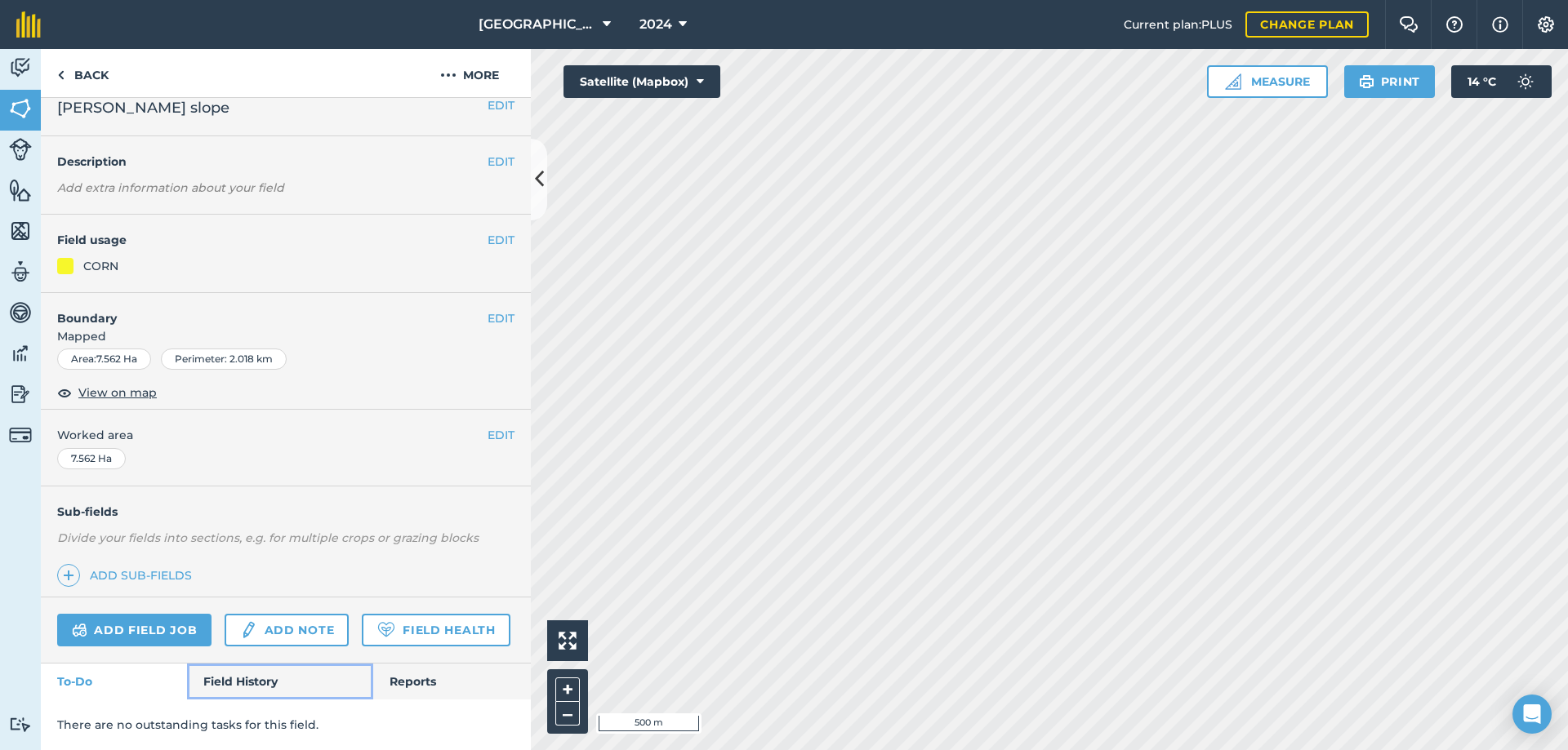
click at [268, 676] on link "Field History" at bounding box center [280, 682] width 186 height 36
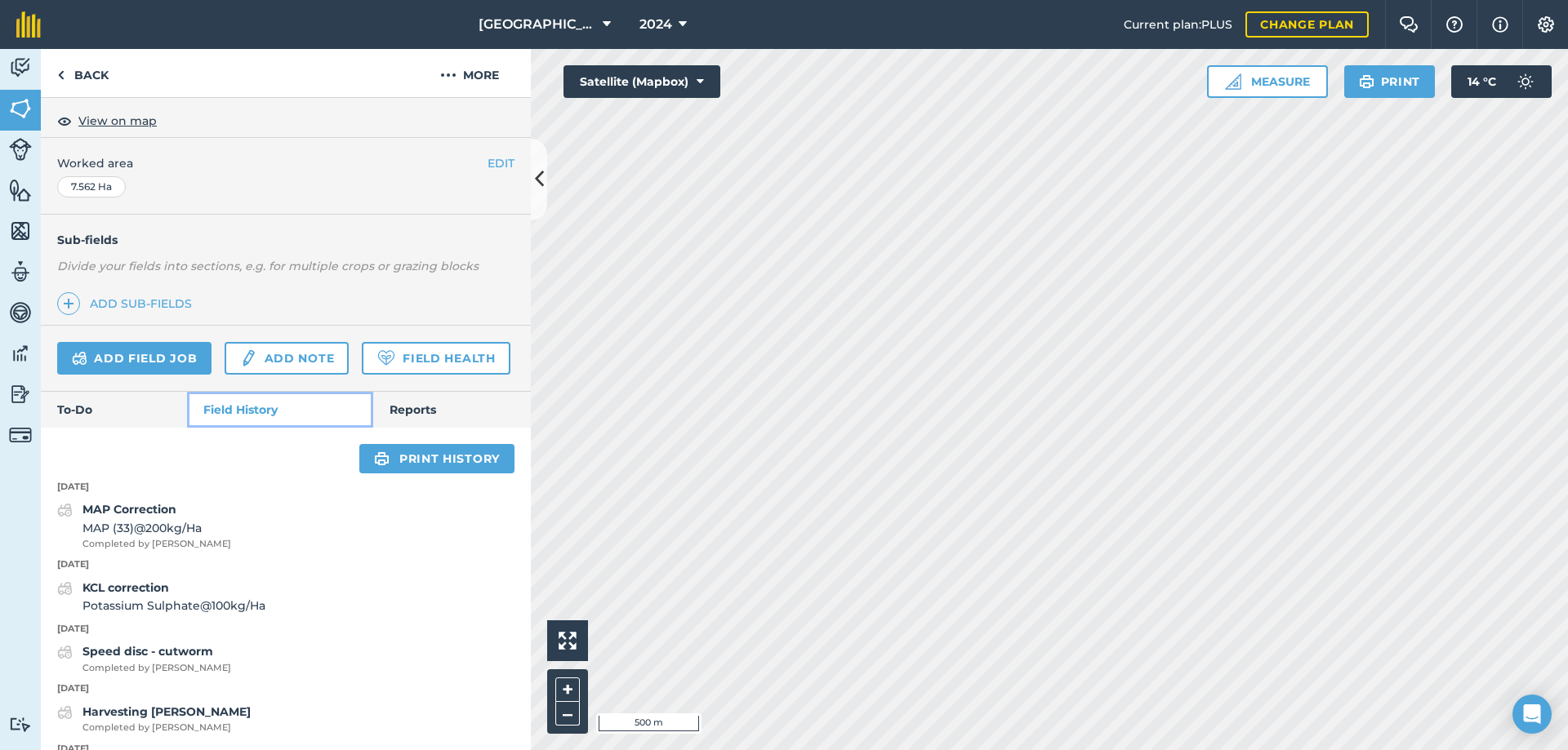
scroll to position [309, 0]
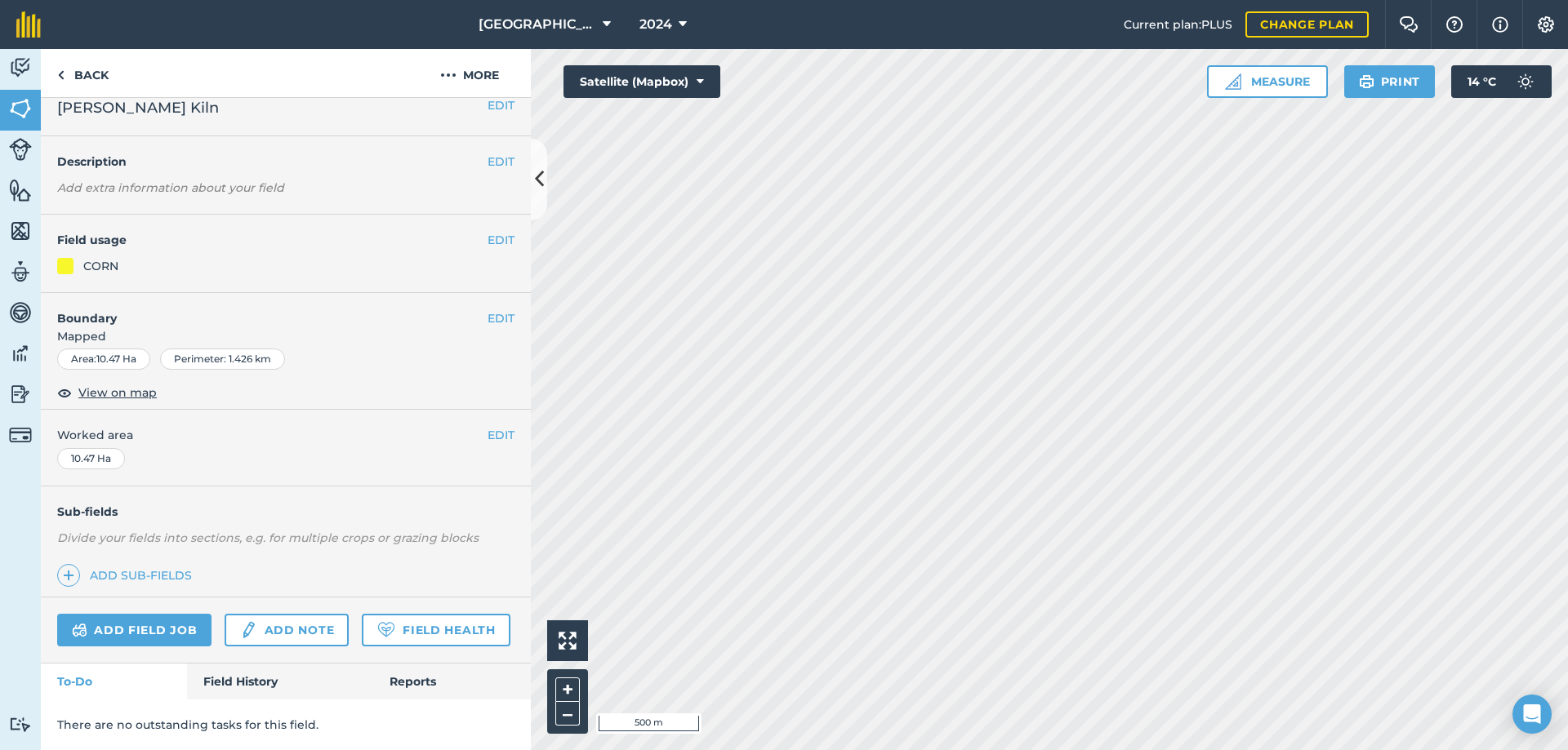
scroll to position [63, 0]
click at [265, 687] on link "Field History" at bounding box center [280, 682] width 186 height 36
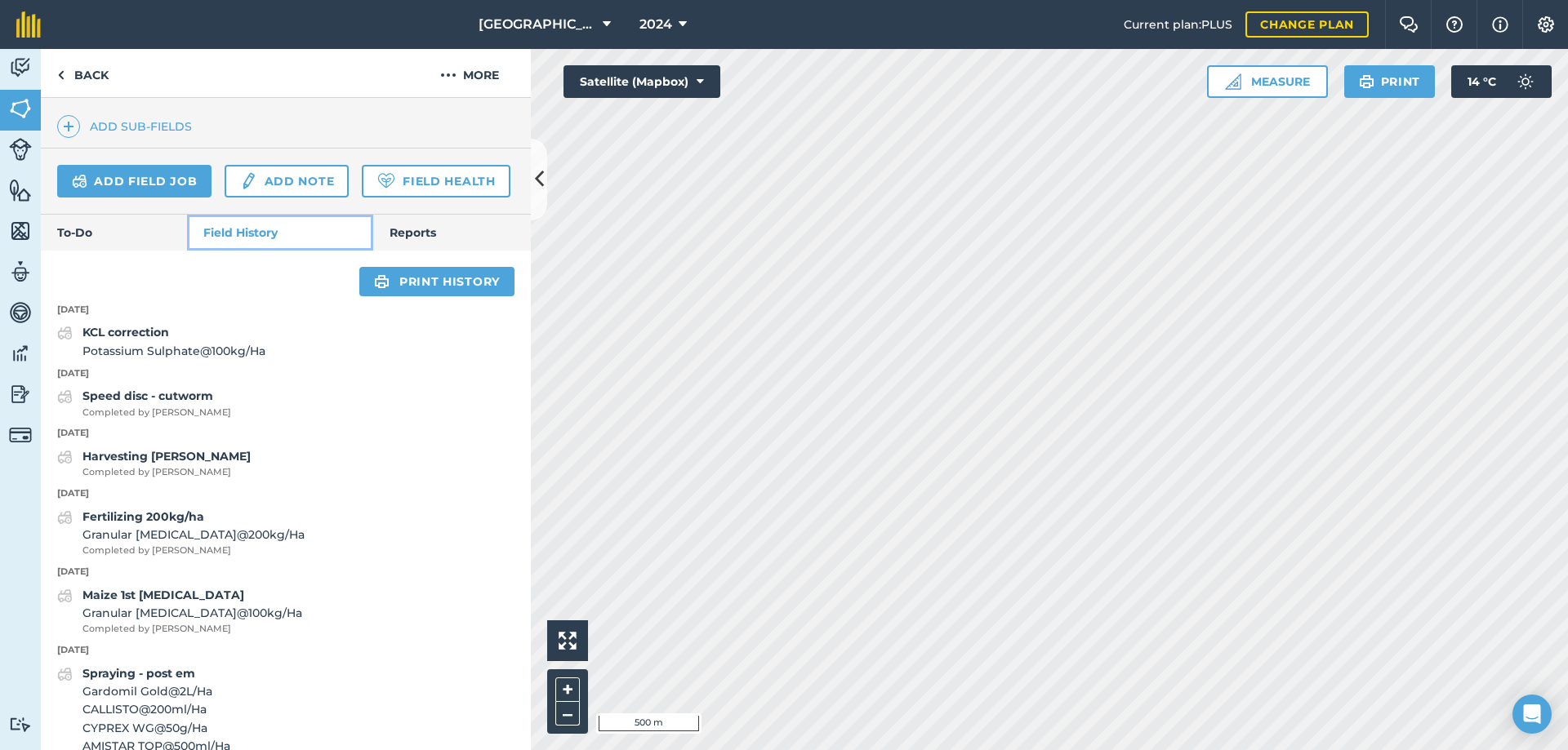
scroll to position [472, 0]
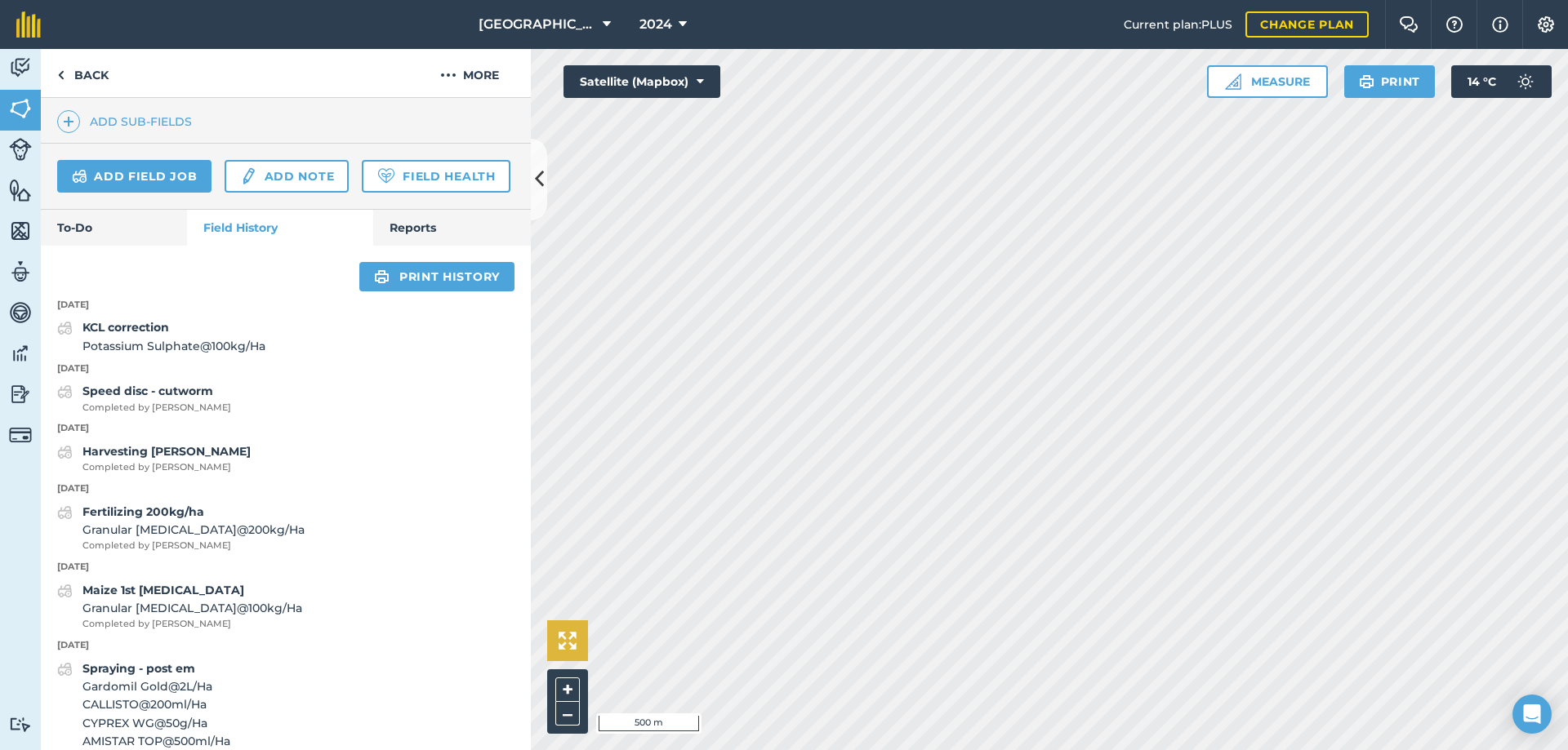
scroll to position [63, 0]
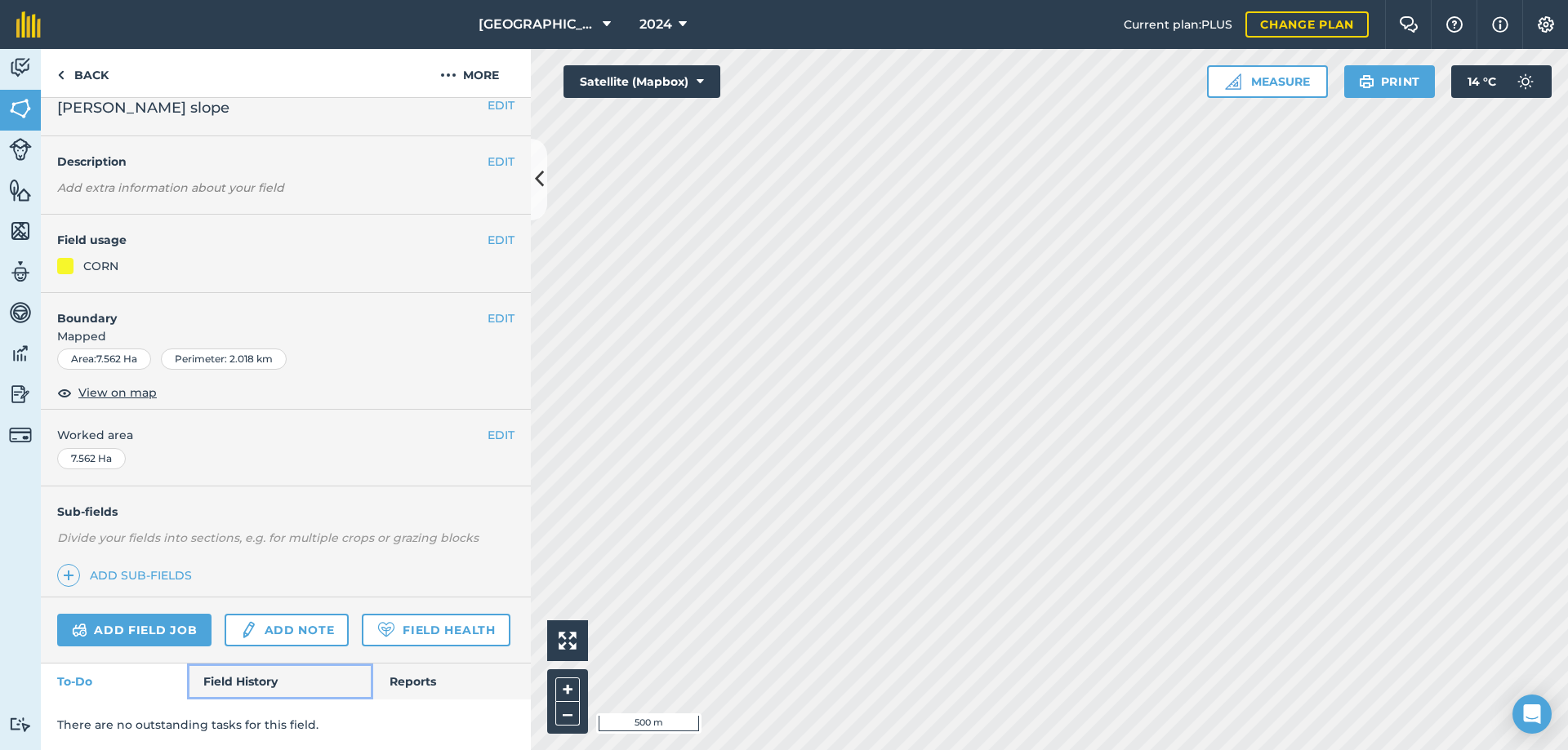
click at [250, 684] on link "Field History" at bounding box center [280, 682] width 186 height 36
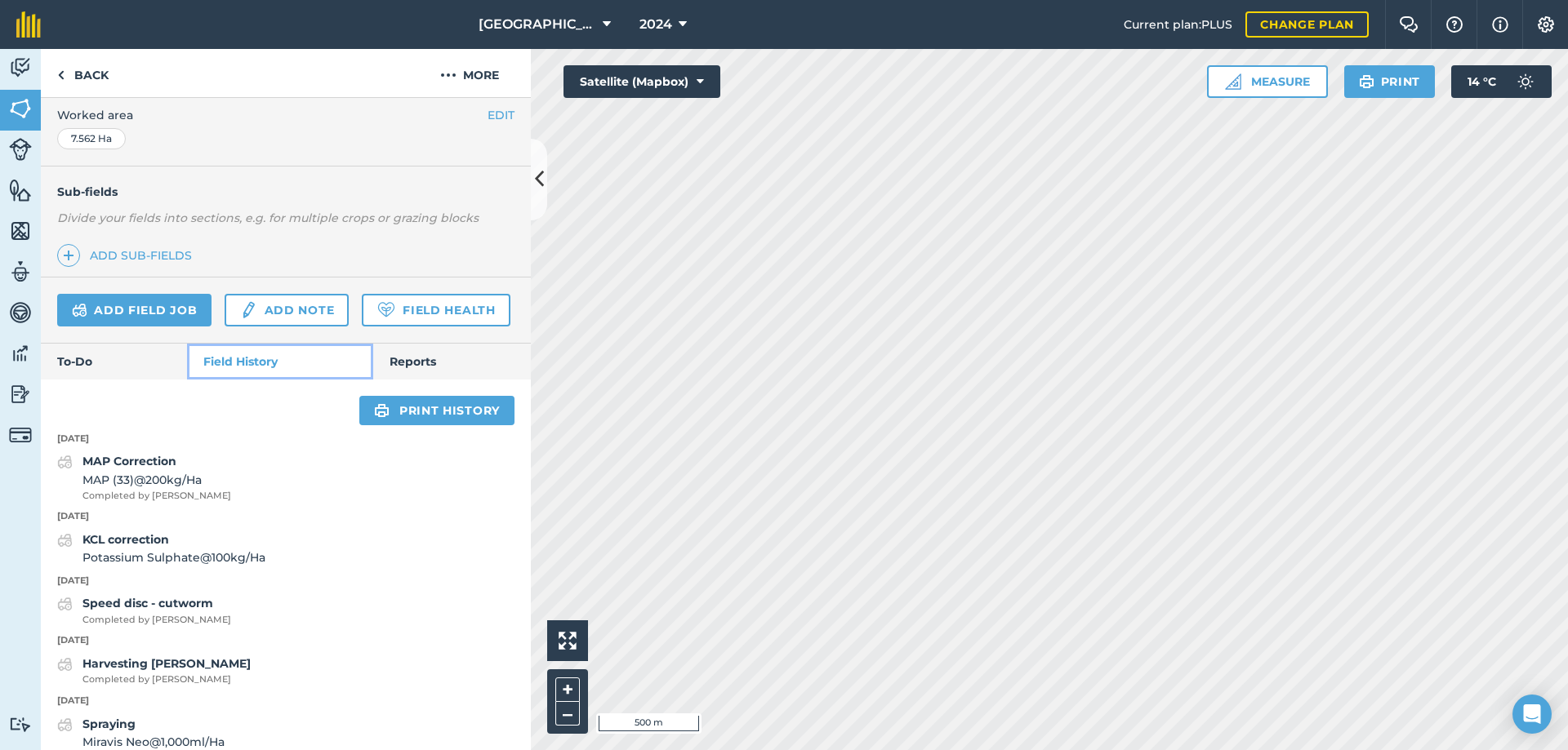
scroll to position [391, 0]
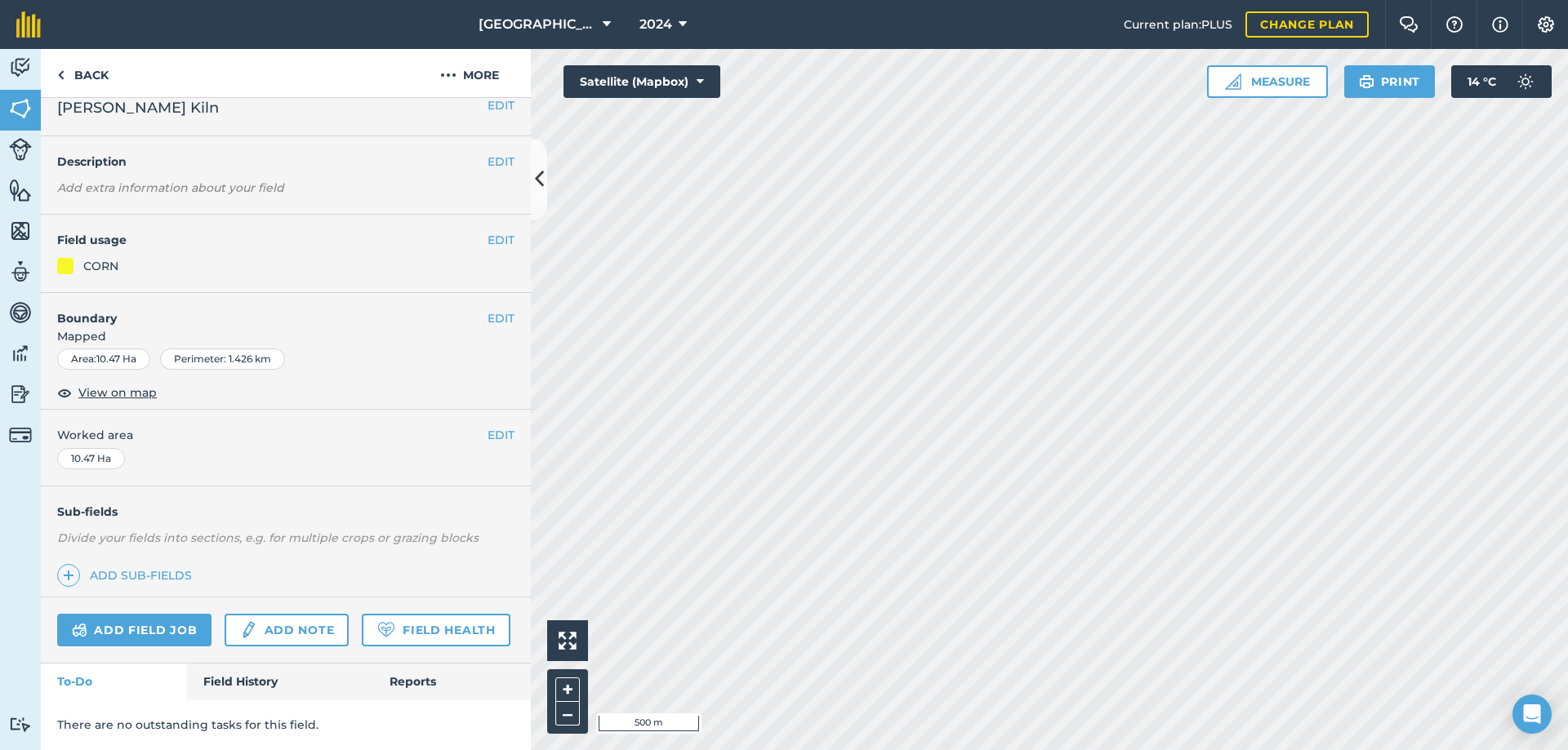
scroll to position [63, 0]
click at [267, 682] on link "Field History" at bounding box center [280, 682] width 186 height 36
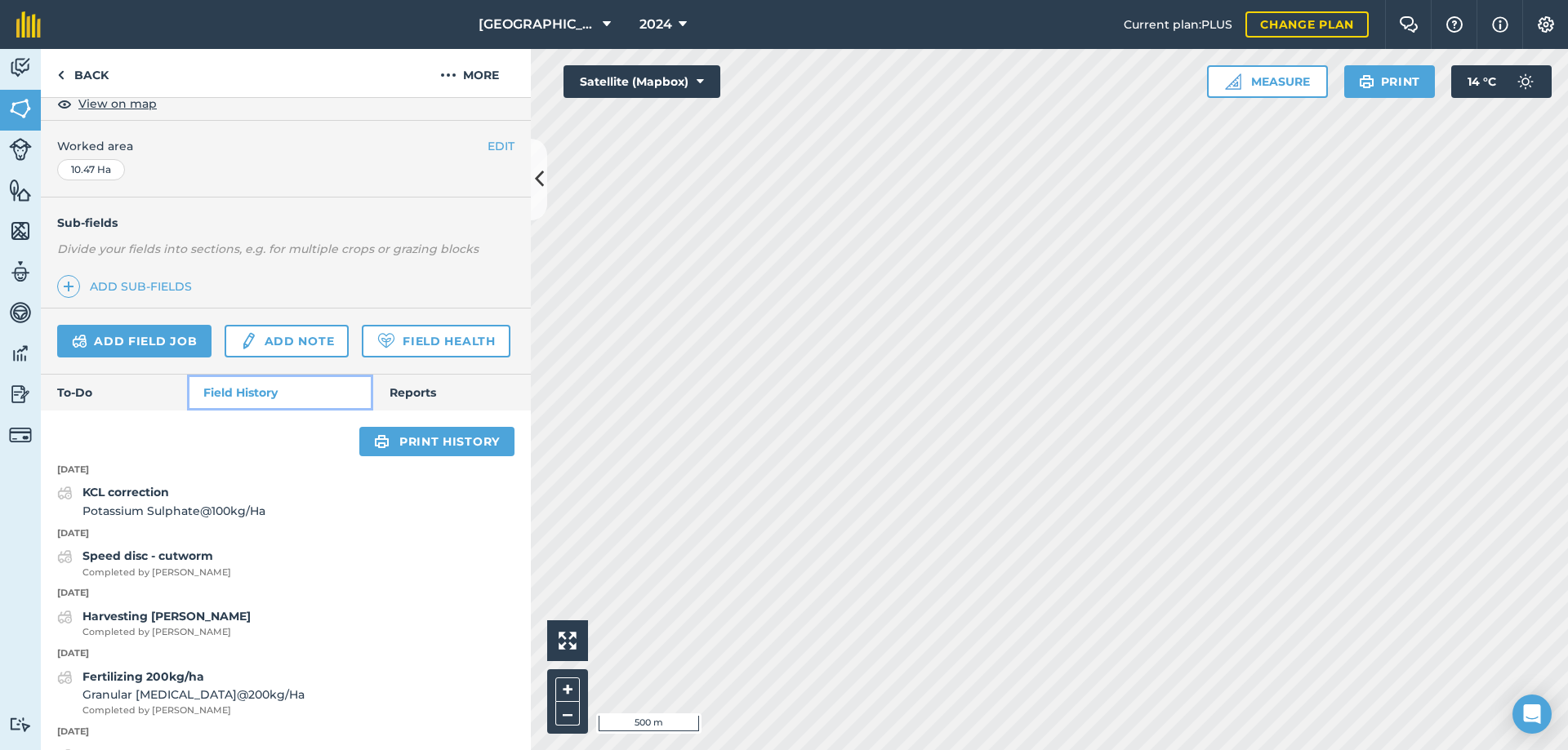
scroll to position [309, 0]
click at [79, 73] on link "Back" at bounding box center [83, 73] width 84 height 48
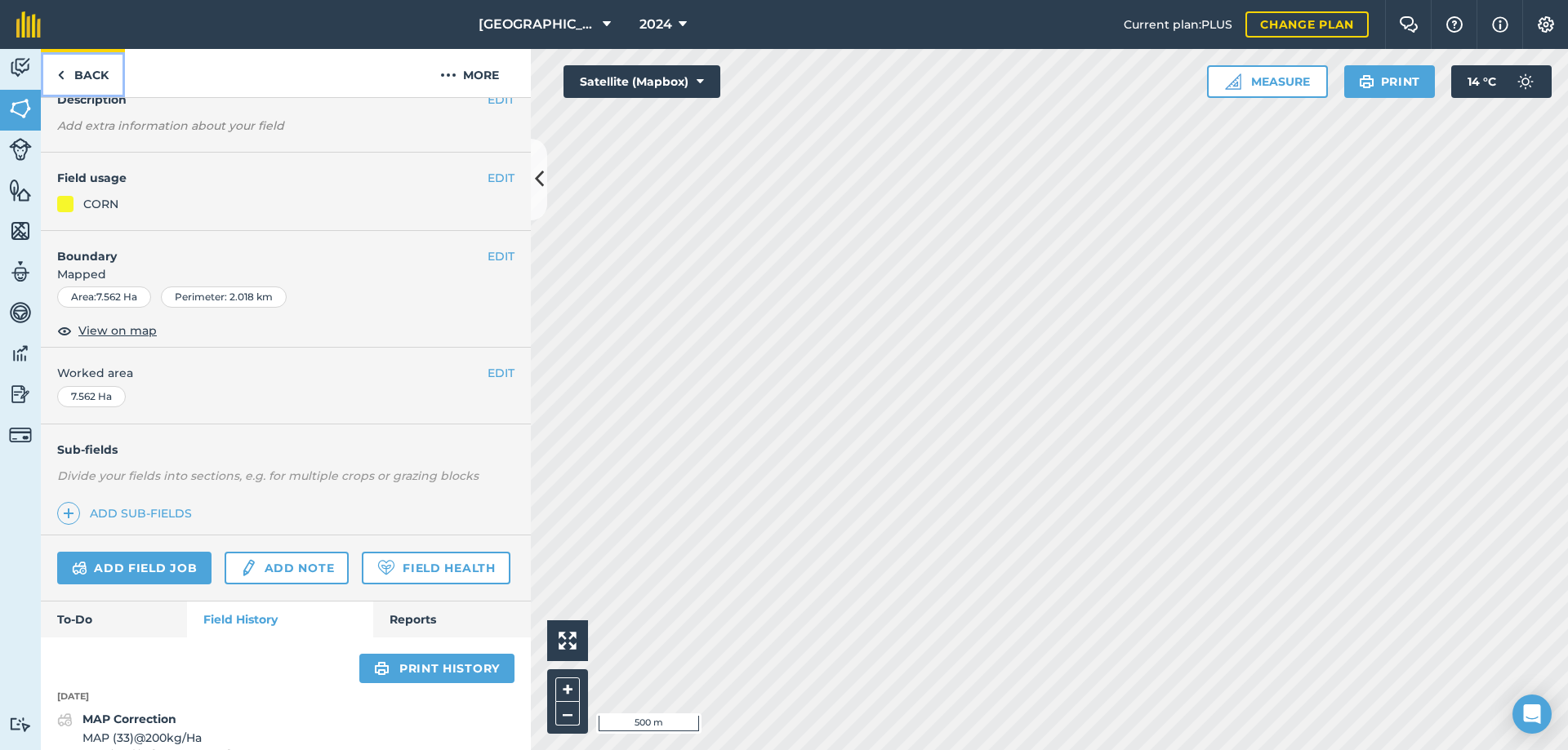
scroll to position [309, 0]
